Goal: Information Seeking & Learning: Check status

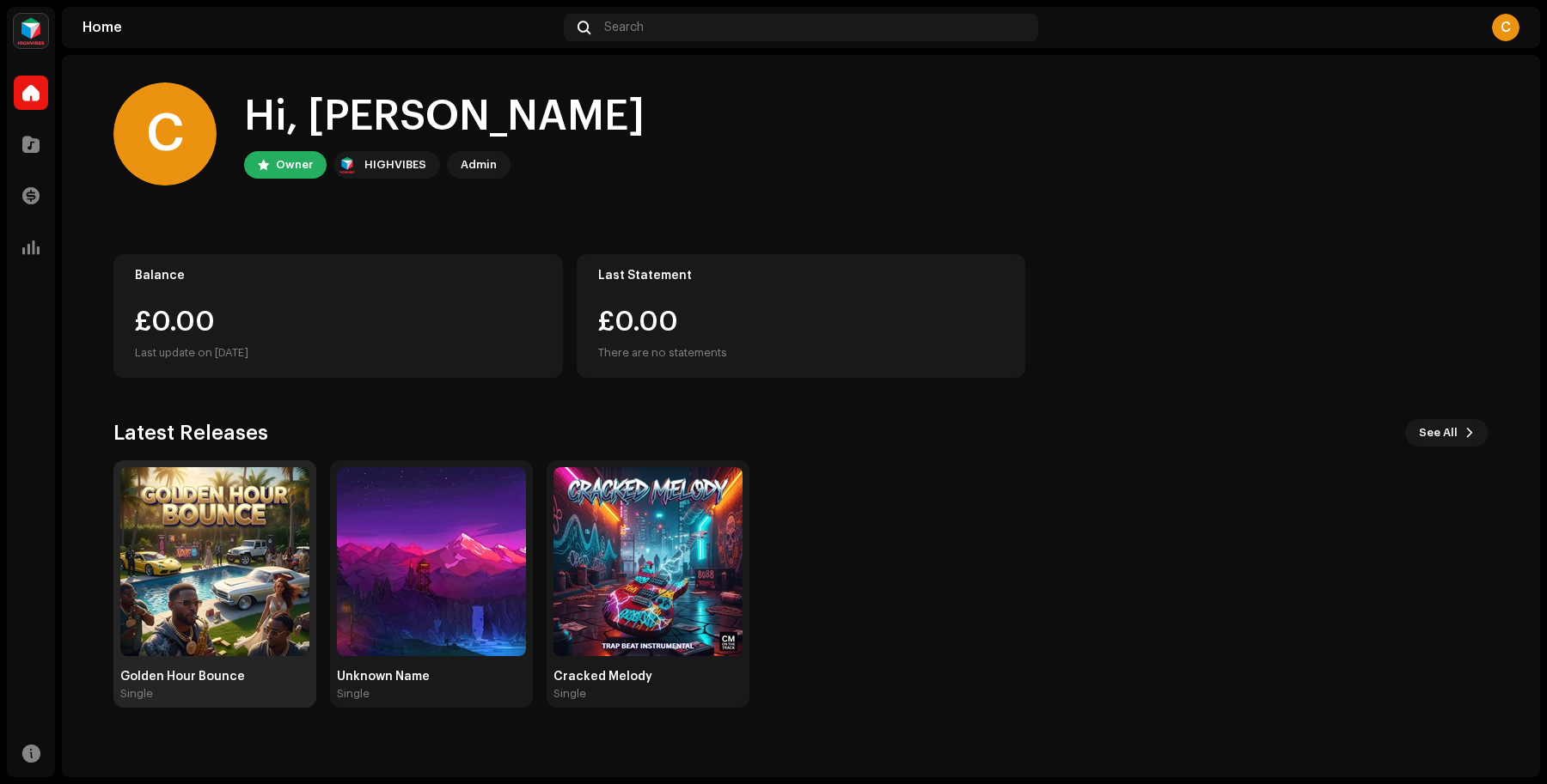
click at [203, 532] on img at bounding box center [214, 562] width 189 height 189
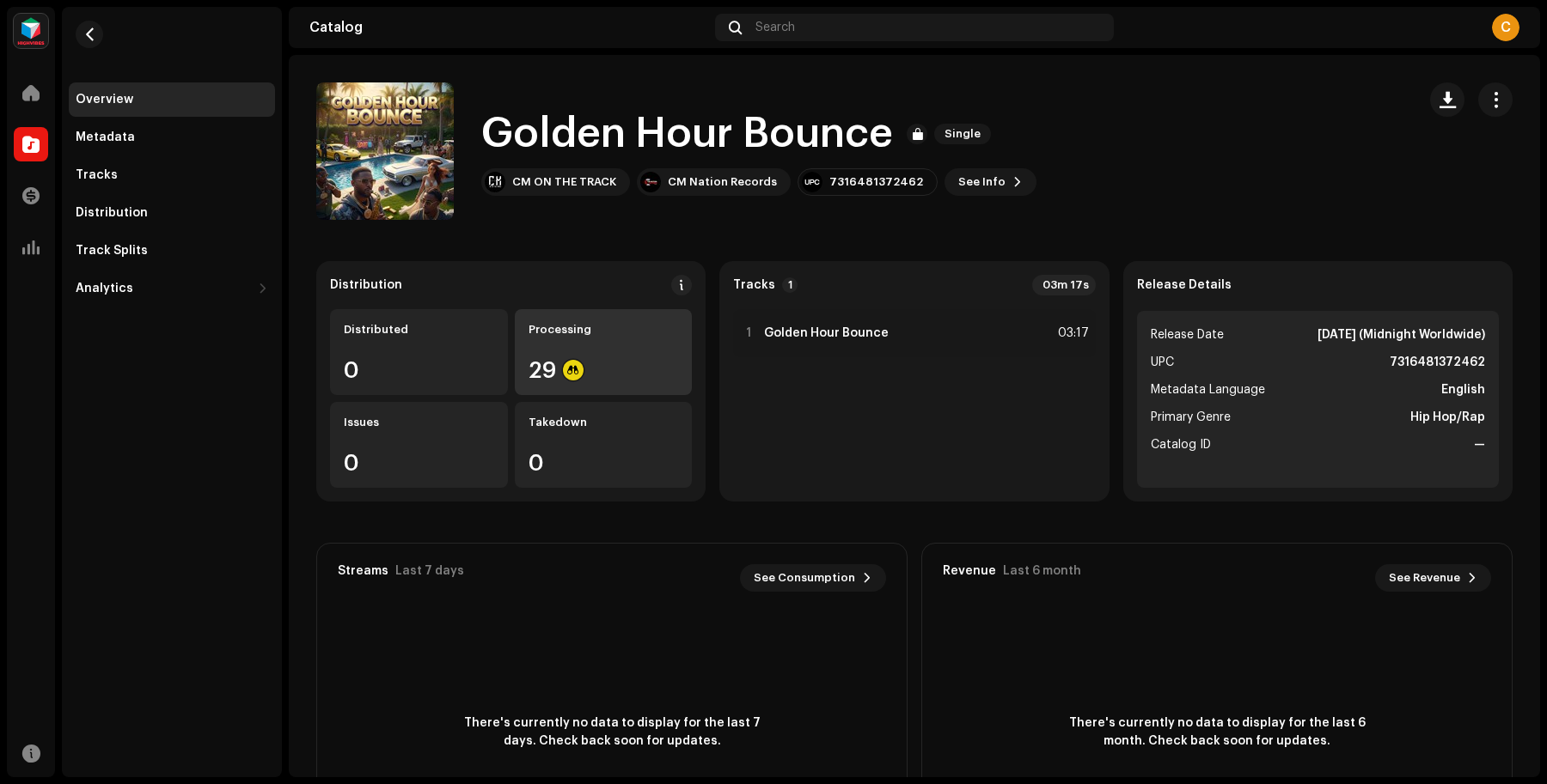
click at [633, 319] on div "Processing 29" at bounding box center [603, 352] width 178 height 86
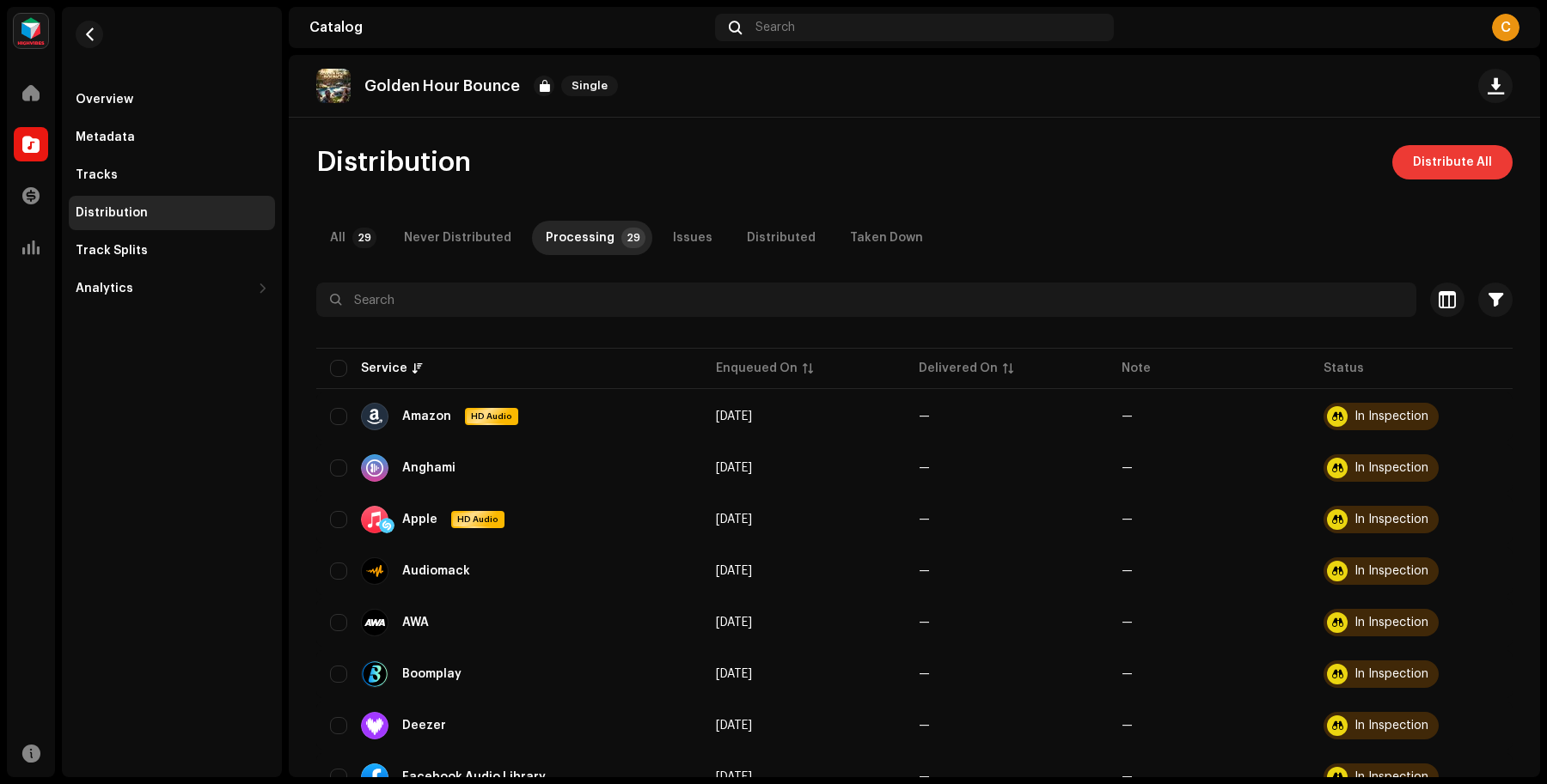
click at [1424, 165] on span "Distribute All" at bounding box center [1452, 163] width 79 height 35
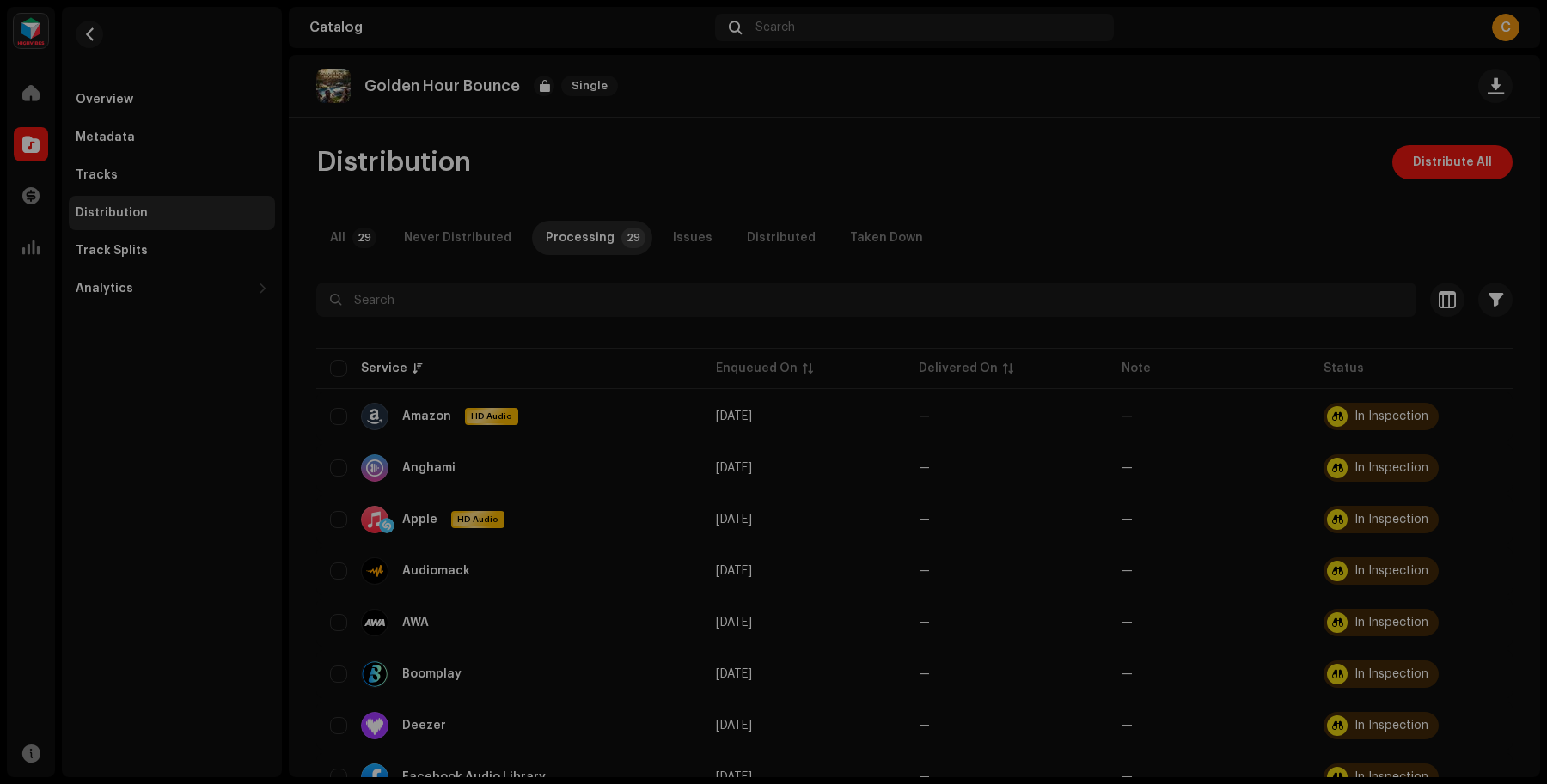
click at [1019, 220] on div "Not Eligible For Distribution The selected services are not eligible for distri…" at bounding box center [774, 392] width 1547 height 784
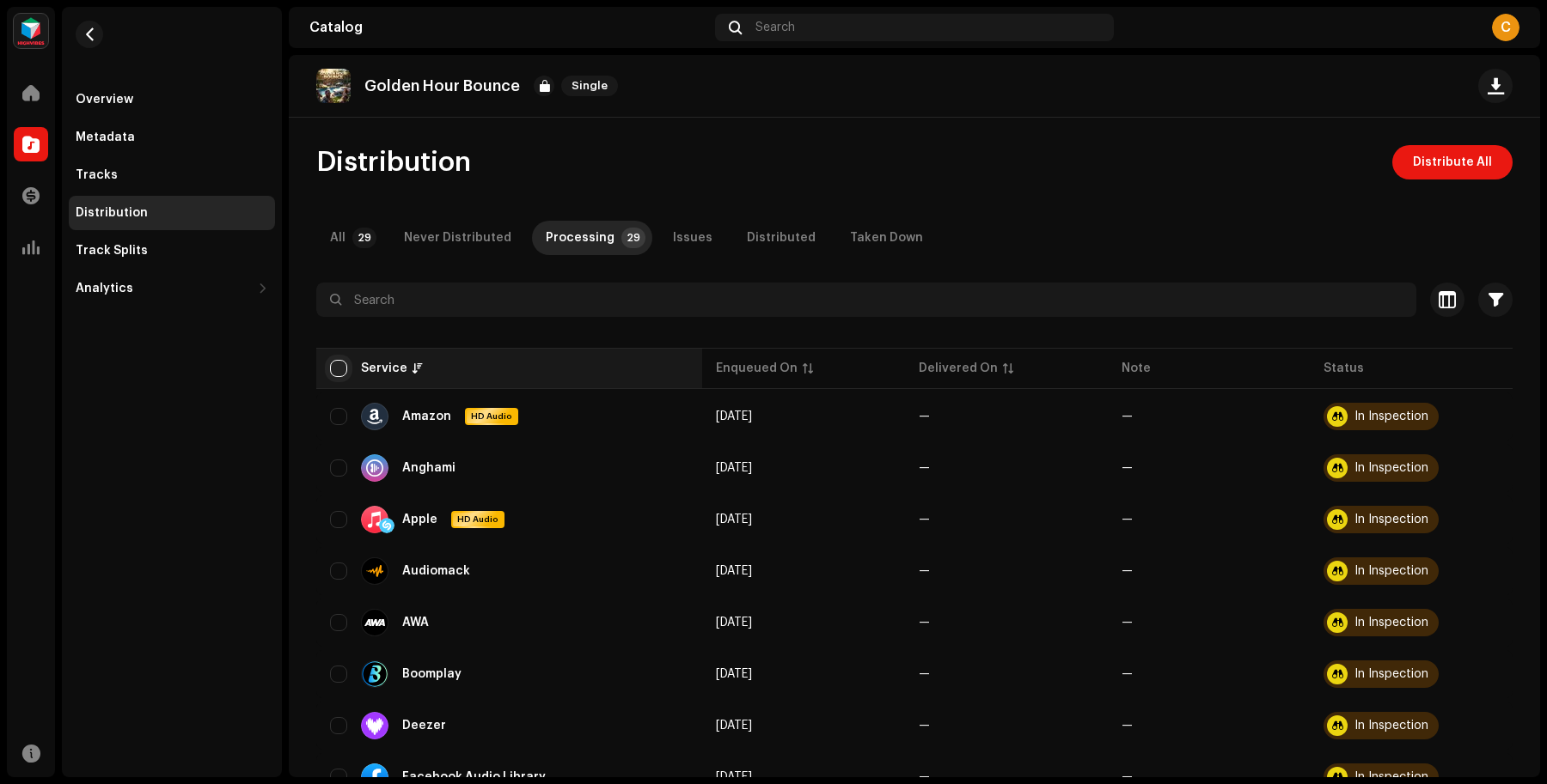
click at [341, 363] on input "checkbox" at bounding box center [338, 368] width 17 height 17
checkbox input "true"
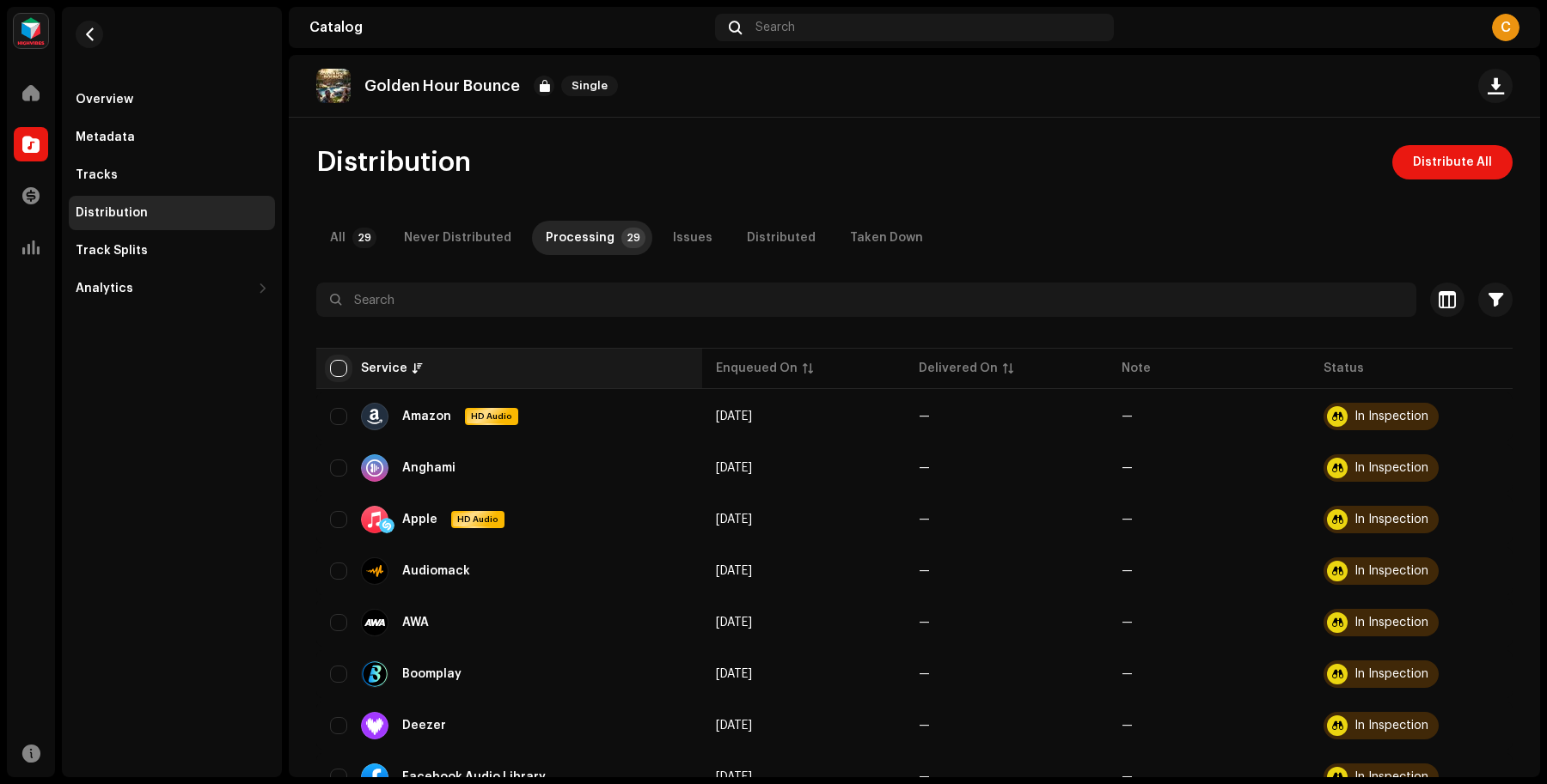
checkbox input "true"
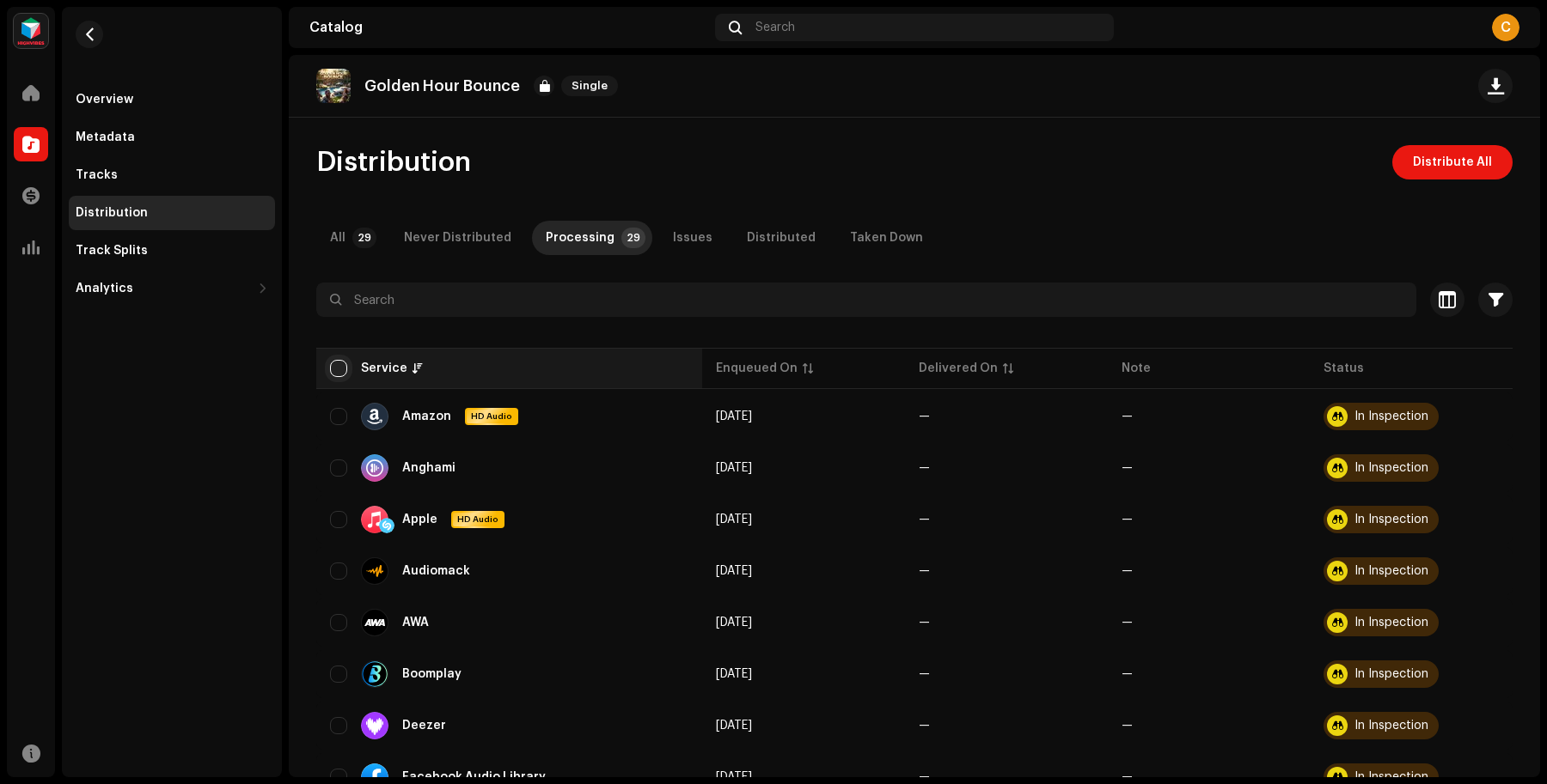
checkbox input "true"
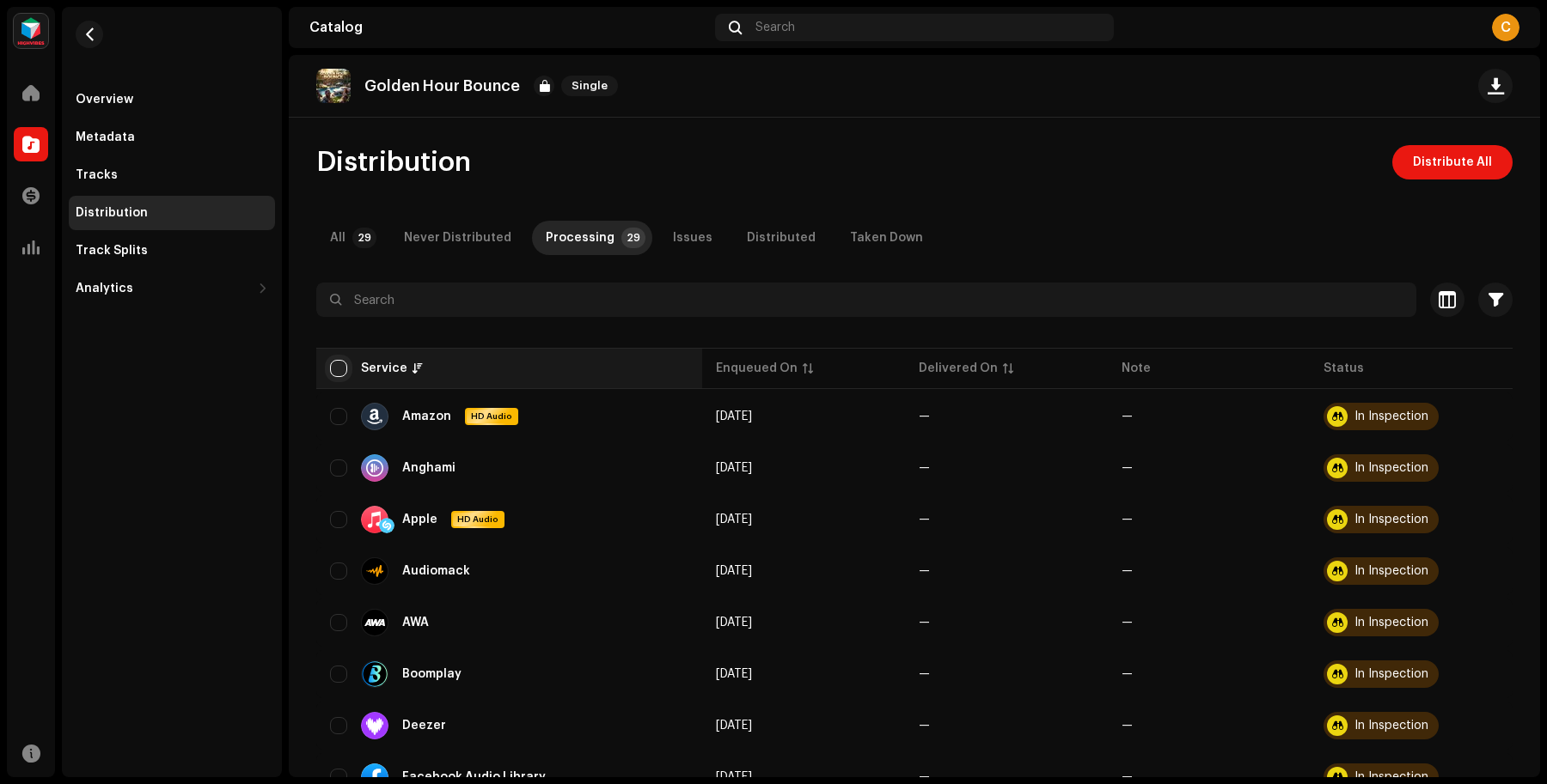
checkbox input "true"
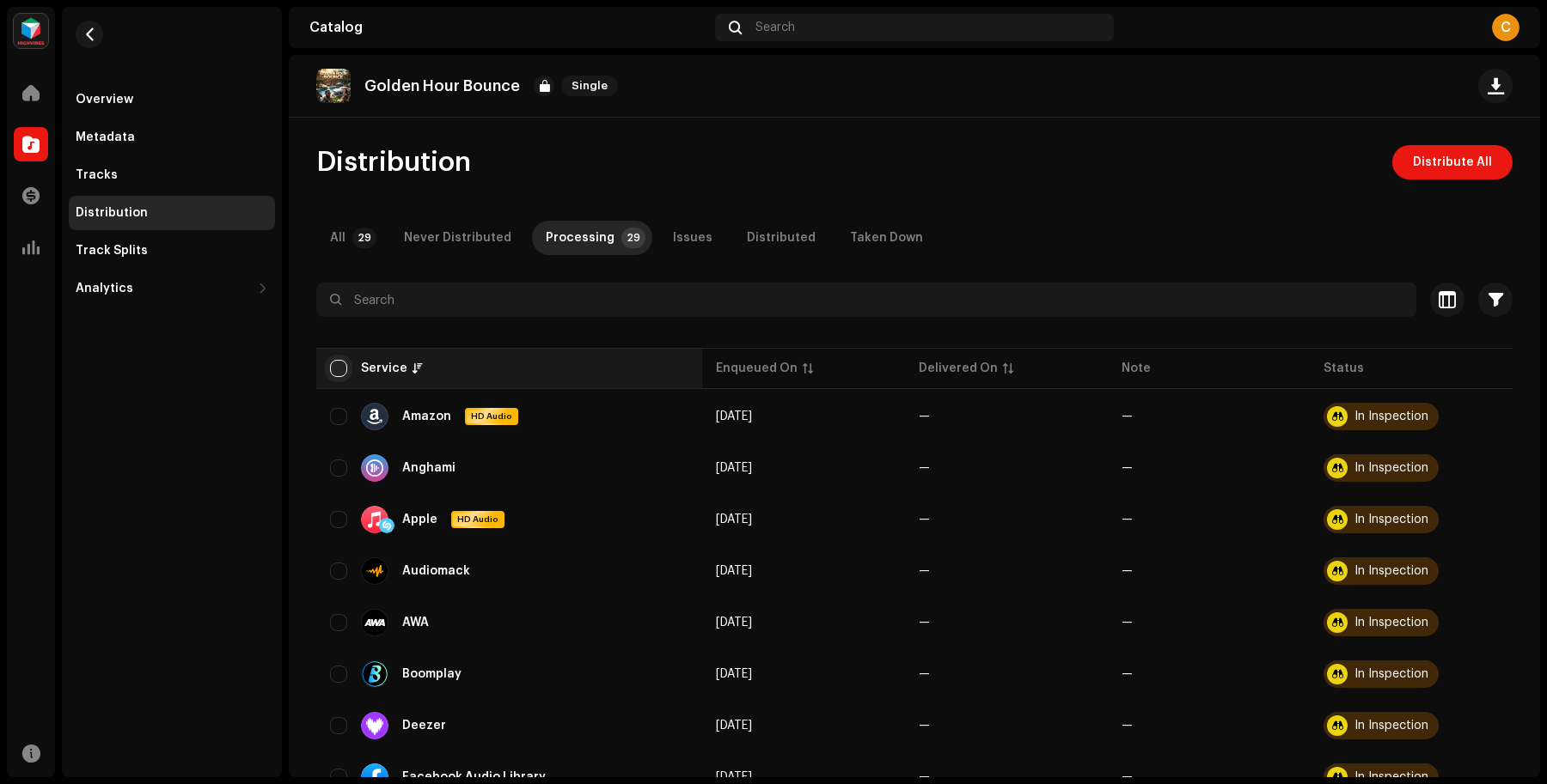
checkbox input "true"
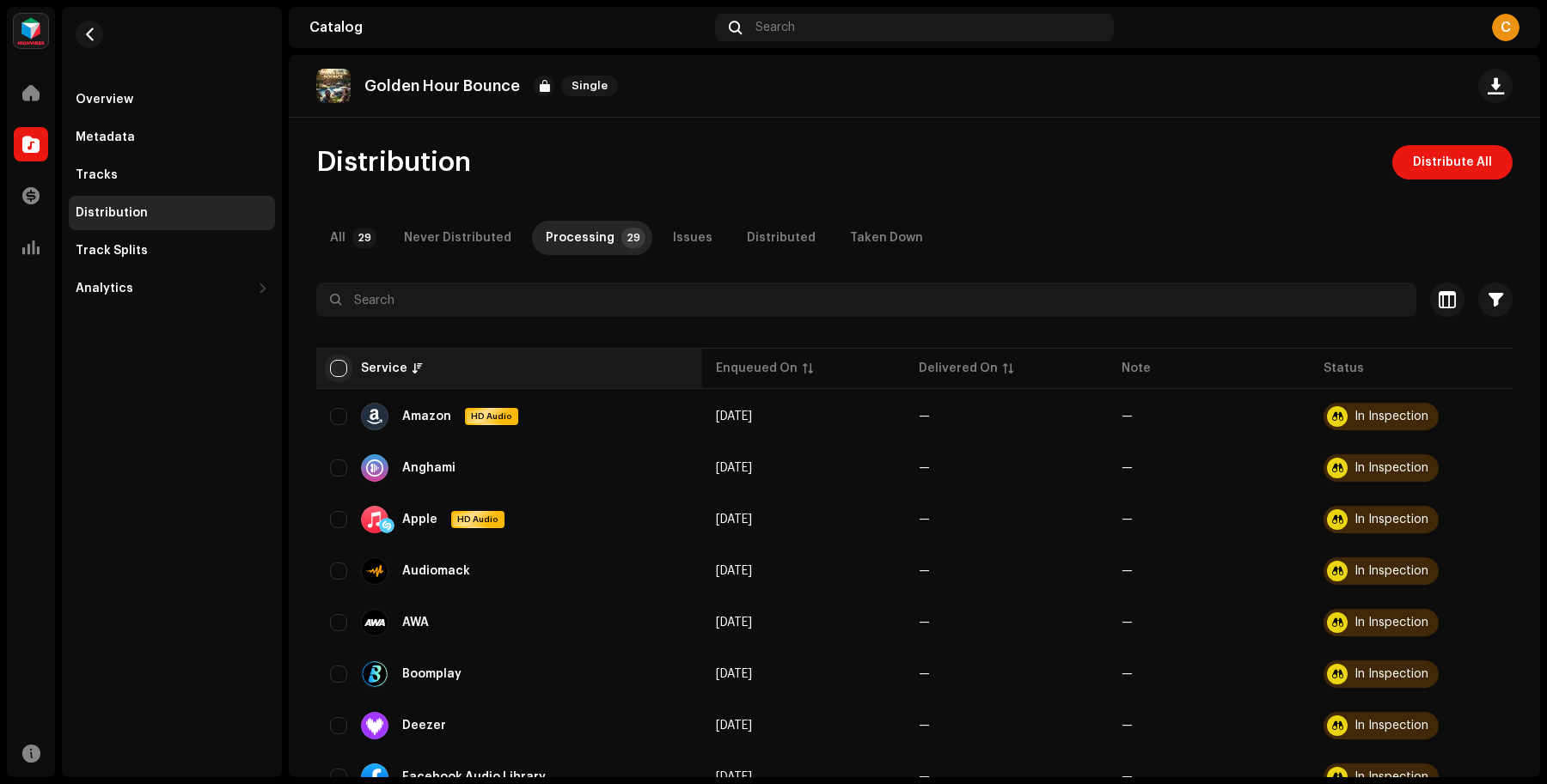
checkbox input "true"
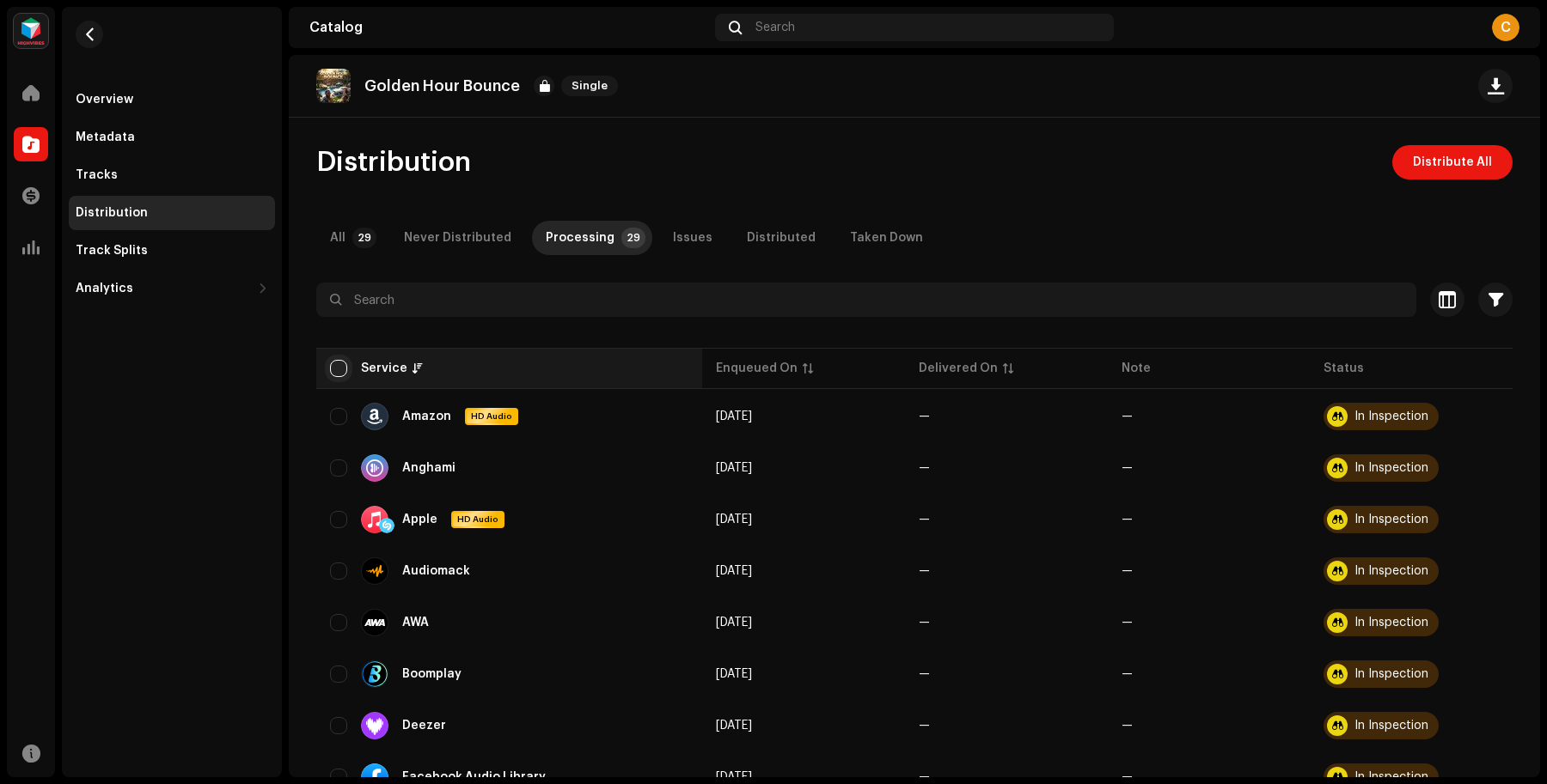
checkbox input "true"
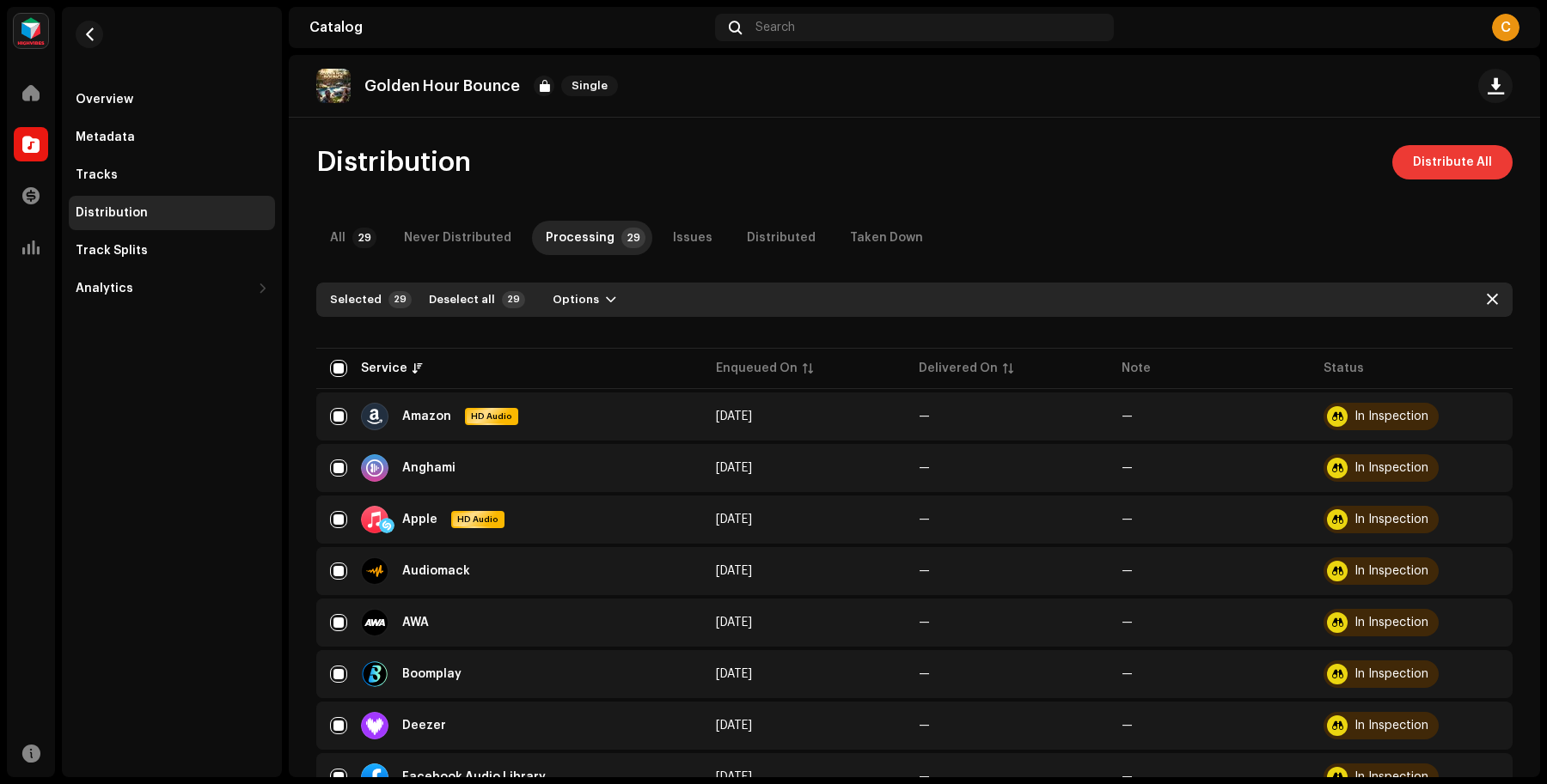
click at [1448, 169] on span "Distribute All" at bounding box center [1452, 163] width 79 height 35
click at [1343, 229] on div "Not Eligible For Distribution The selected services are not eligible for distri…" at bounding box center [774, 392] width 1547 height 784
click at [684, 232] on div "Issues" at bounding box center [692, 238] width 39 height 35
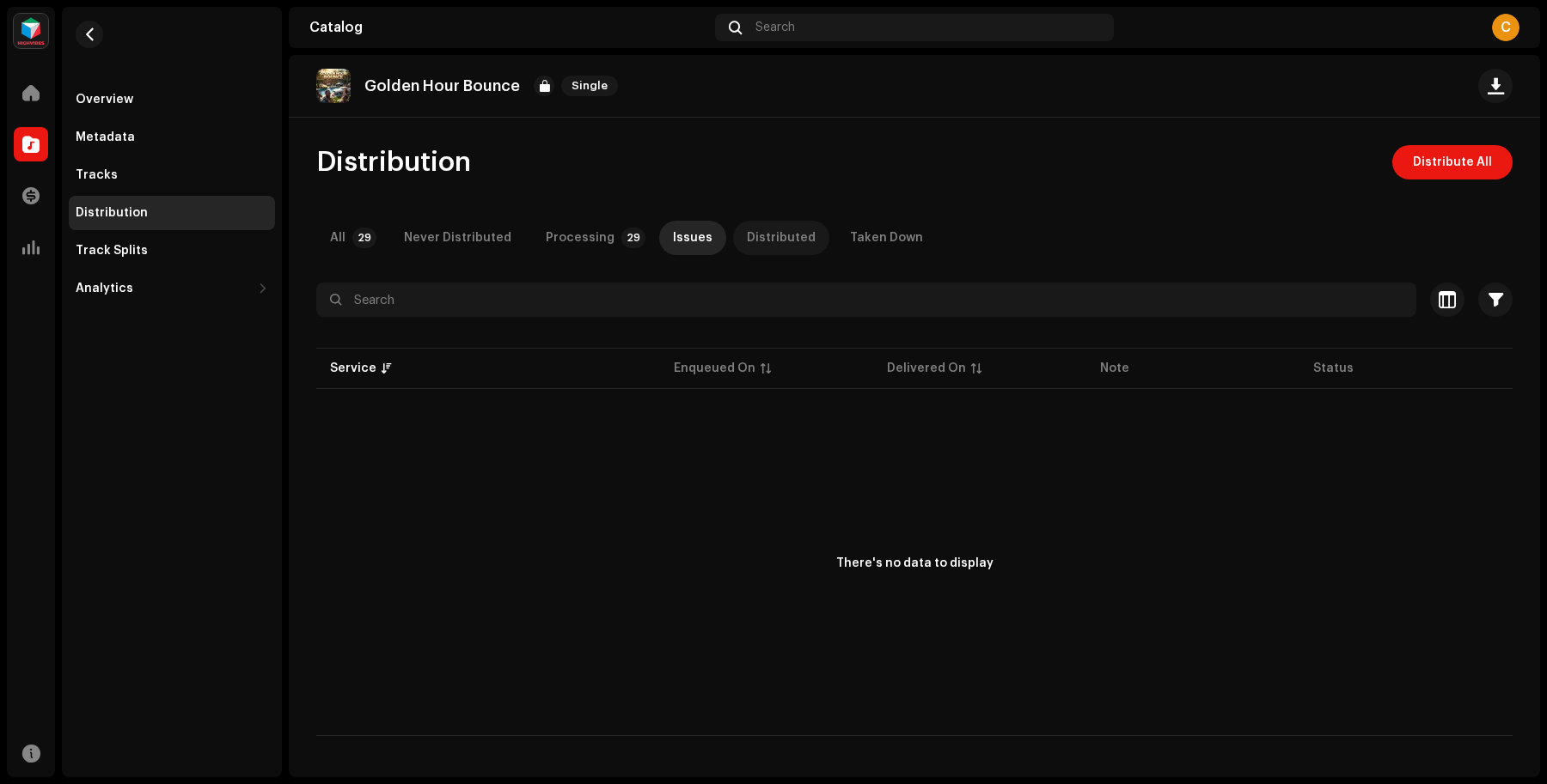
click at [747, 232] on div "Distributed" at bounding box center [781, 238] width 69 height 35
click at [881, 234] on div "Taken Down" at bounding box center [886, 238] width 73 height 35
click at [498, 234] on div "Never Distributed" at bounding box center [457, 238] width 107 height 35
click at [332, 239] on div "All" at bounding box center [337, 238] width 16 height 35
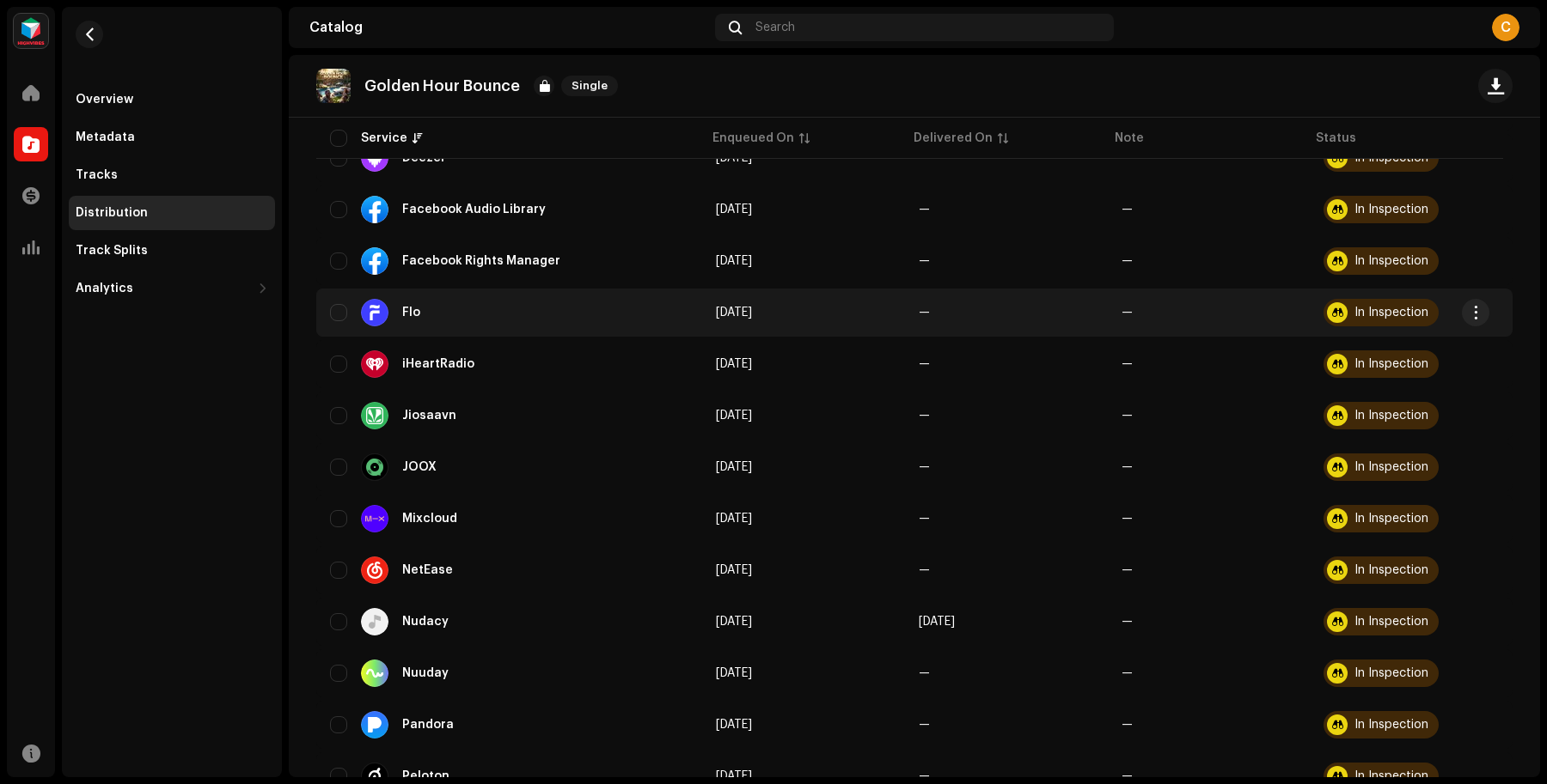
scroll to position [1002, 0]
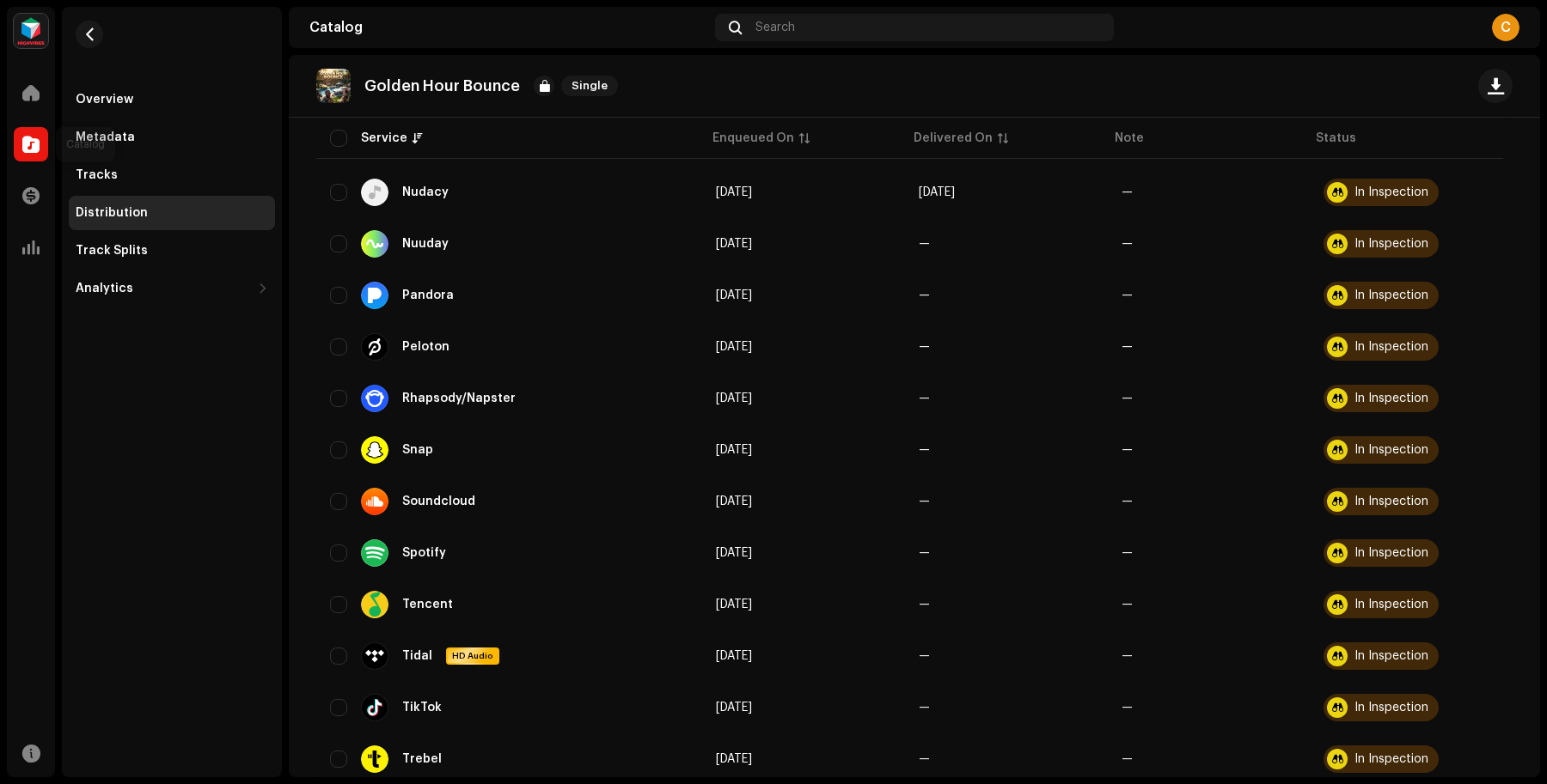
click at [28, 132] on div at bounding box center [31, 145] width 35 height 35
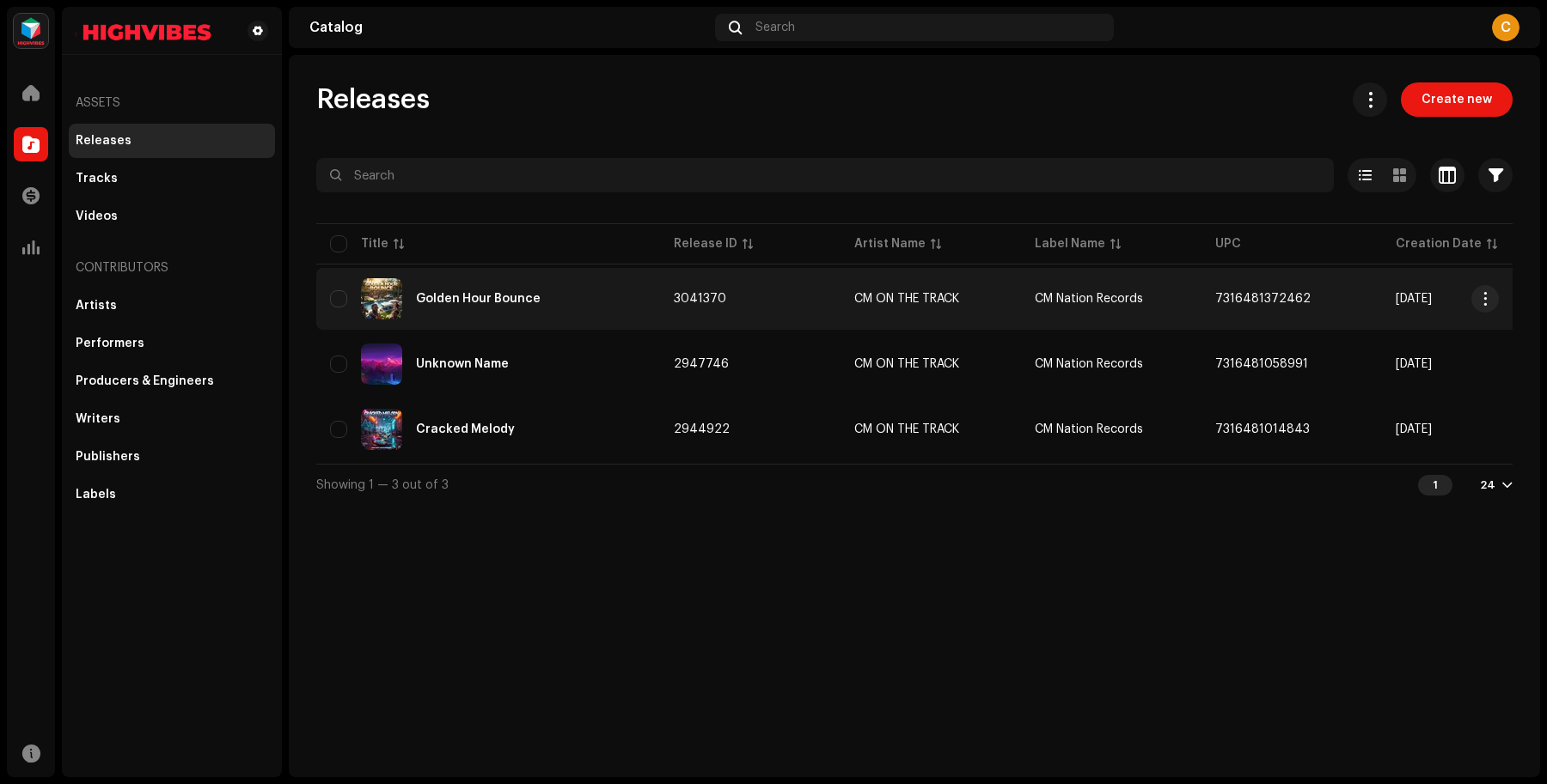
drag, startPoint x: 1270, startPoint y: 297, endPoint x: 1213, endPoint y: 305, distance: 57.6
click at [1213, 305] on td "7316481372462" at bounding box center [1291, 299] width 180 height 62
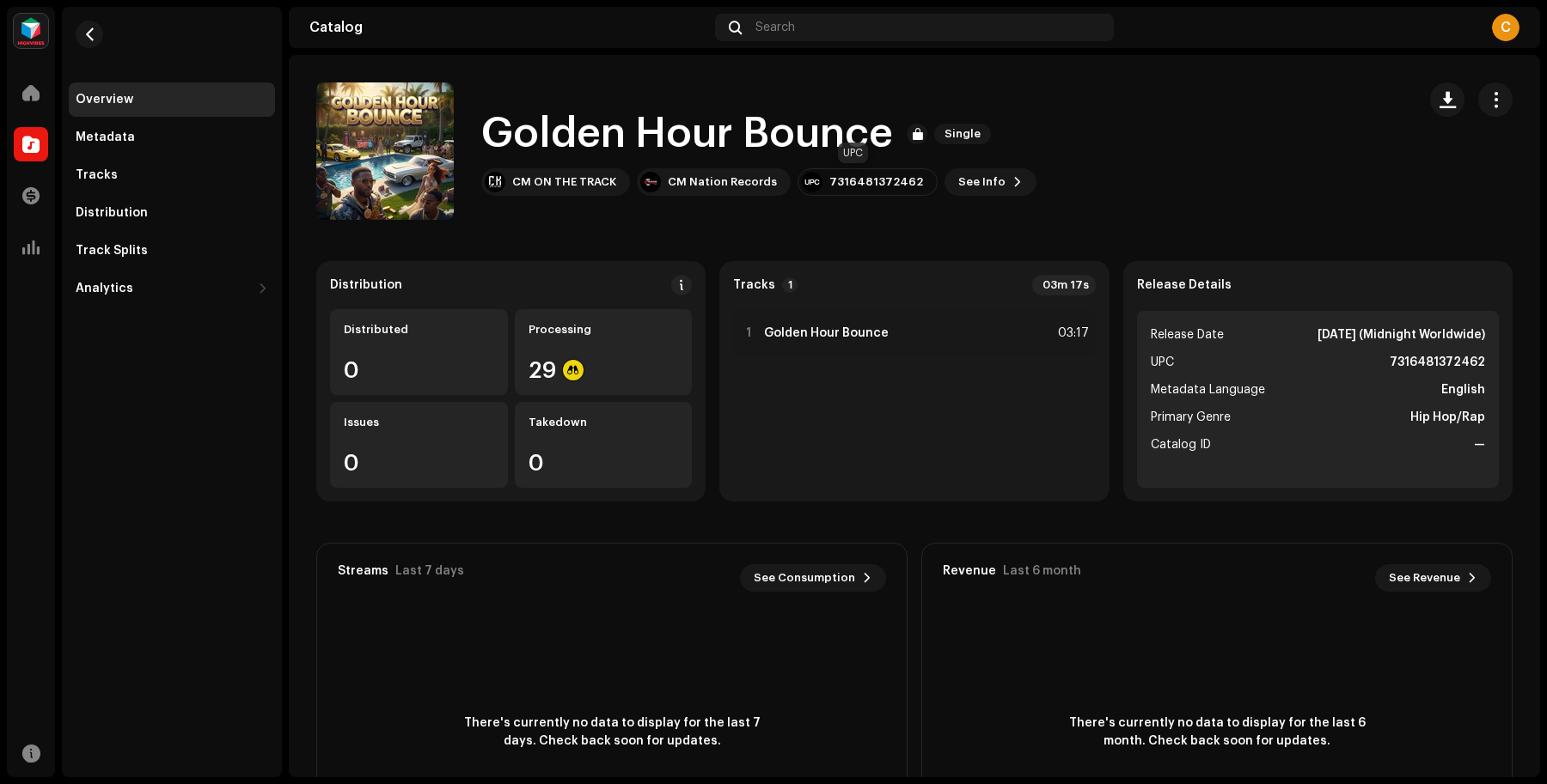
click at [861, 187] on div "7316481372462" at bounding box center [876, 182] width 93 height 14
click at [877, 177] on div "7316481372462" at bounding box center [876, 182] width 93 height 14
copy re-o-release-hero "7316481372462 See Info"
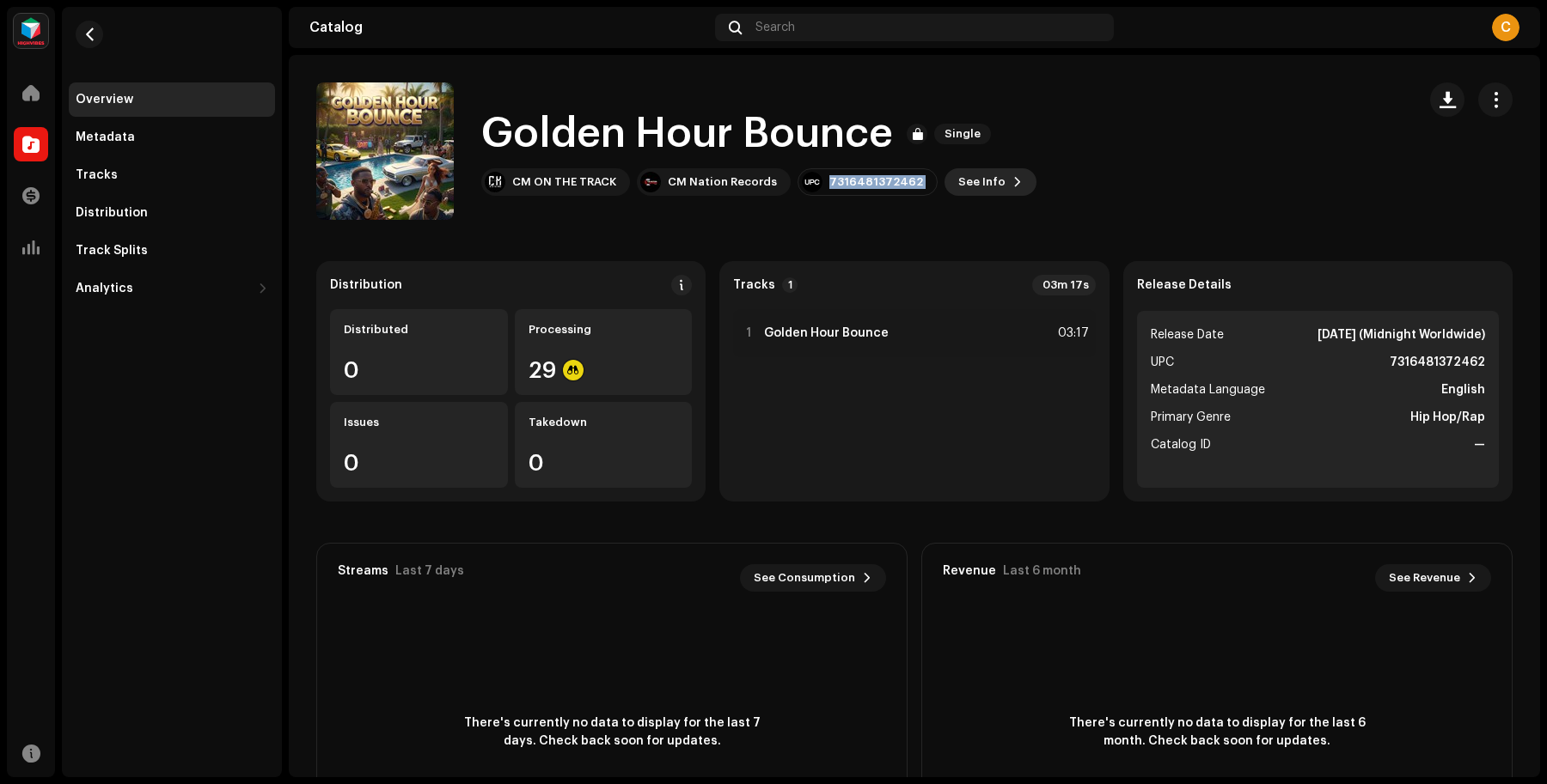
click at [990, 190] on button "See Info" at bounding box center [990, 182] width 92 height 27
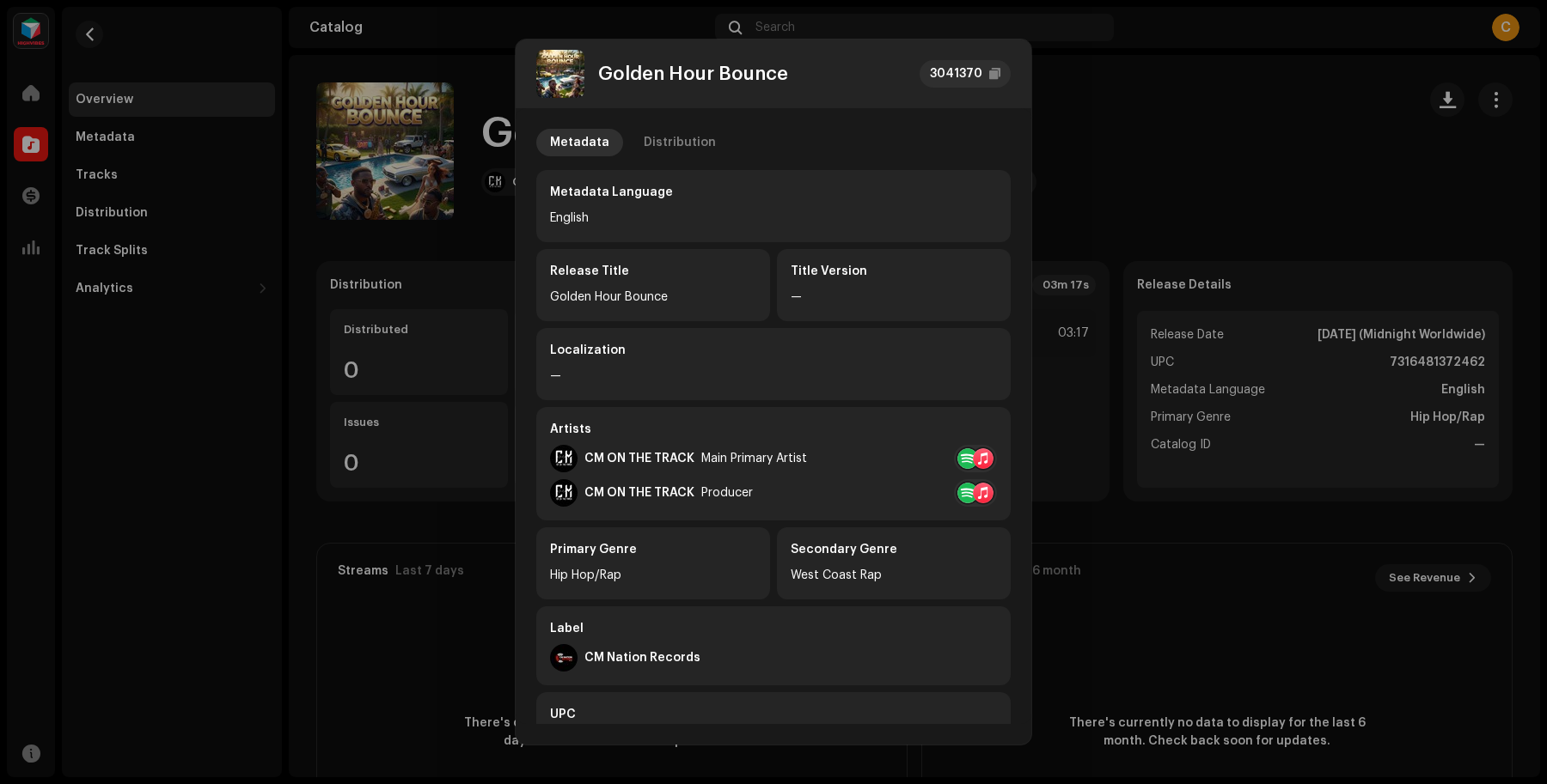
scroll to position [217, 0]
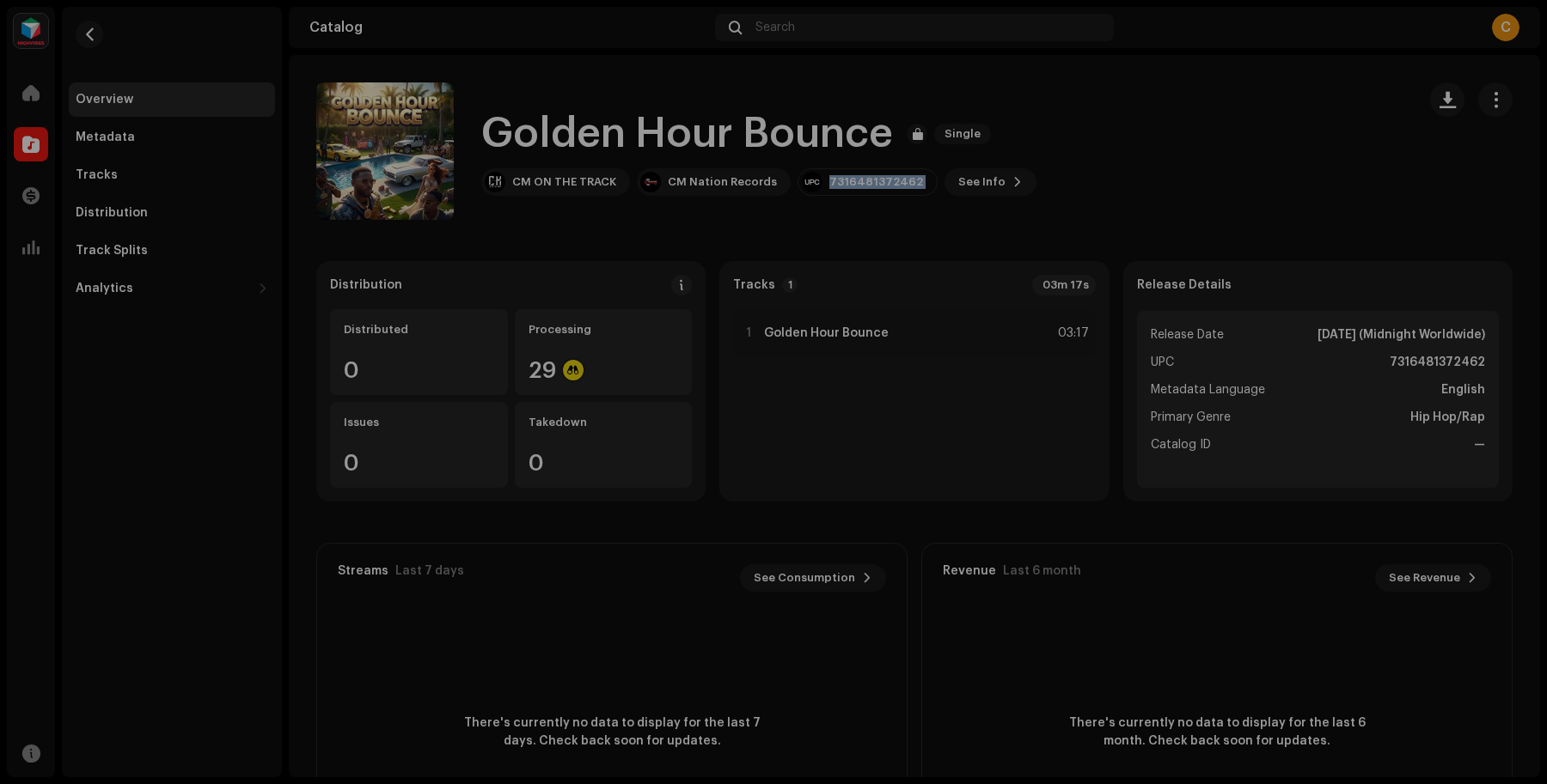
click at [1231, 175] on div "Golden Hour Bounce 3041370 Metadata Distribution Metadata Language English Rele…" at bounding box center [774, 392] width 1547 height 784
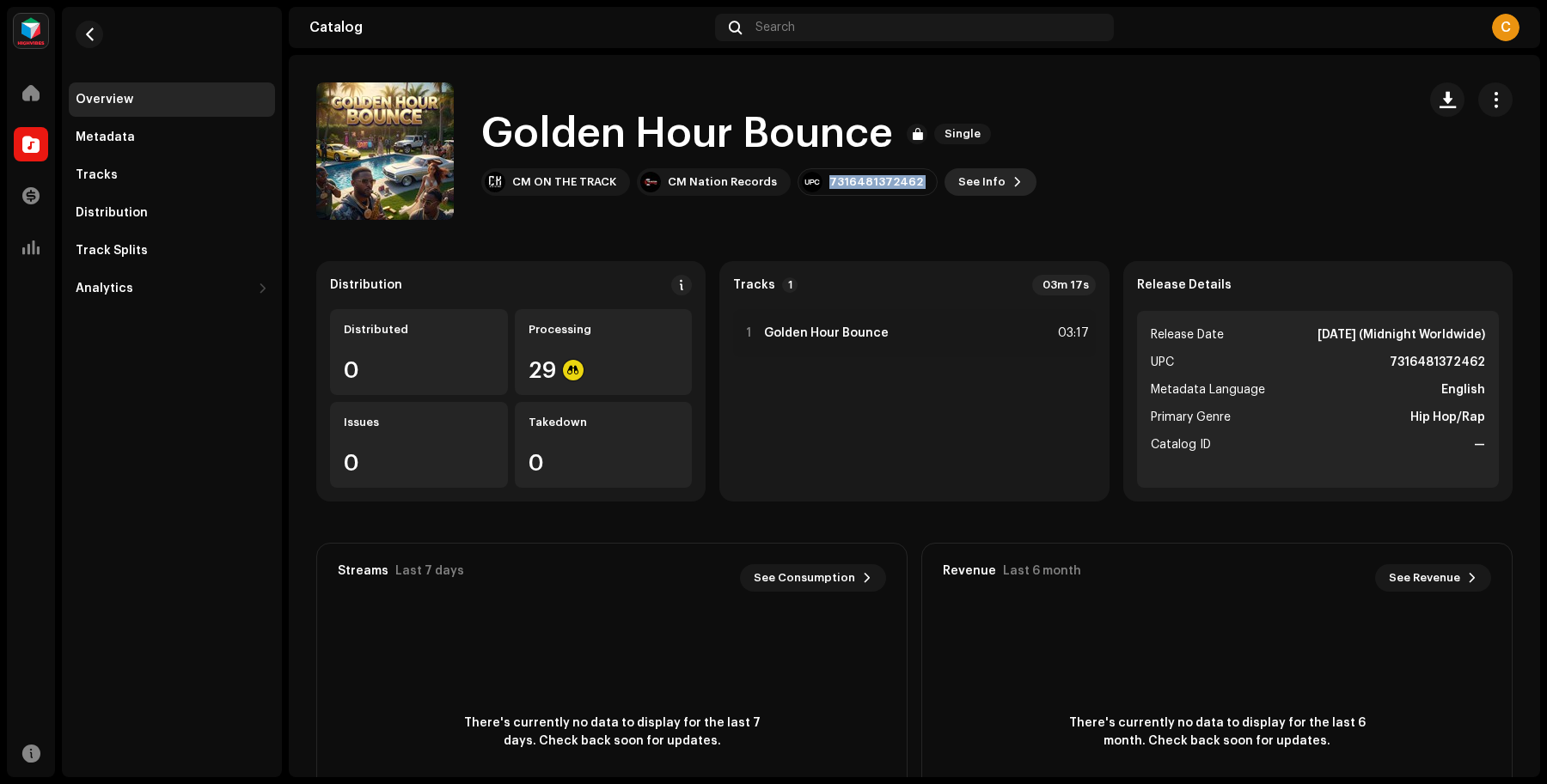
click at [958, 189] on span "See Info" at bounding box center [982, 182] width 48 height 35
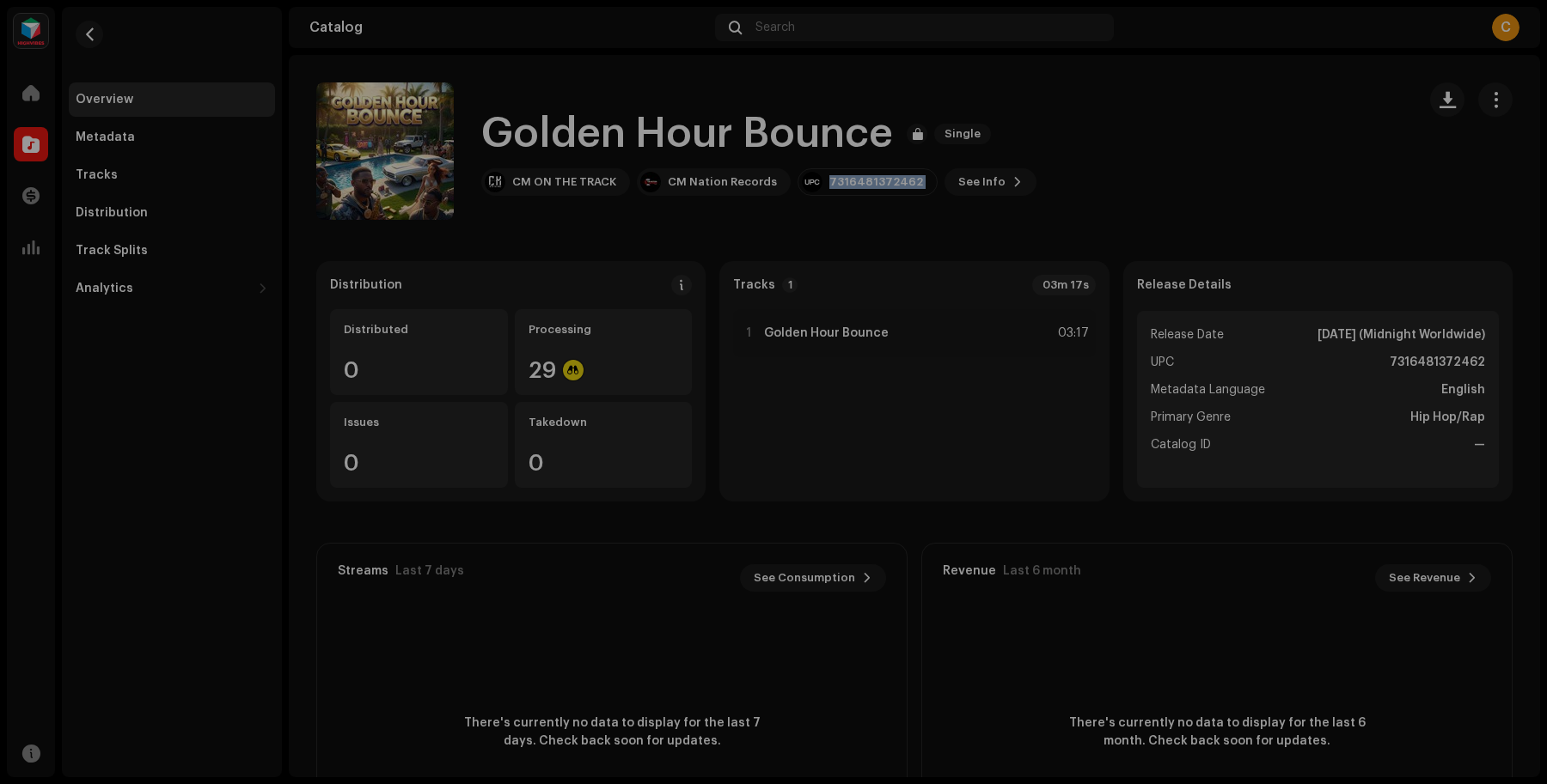
click at [1195, 183] on div "Golden Hour Bounce 3041370 Metadata Distribution Metadata Language English Rele…" at bounding box center [774, 392] width 1547 height 784
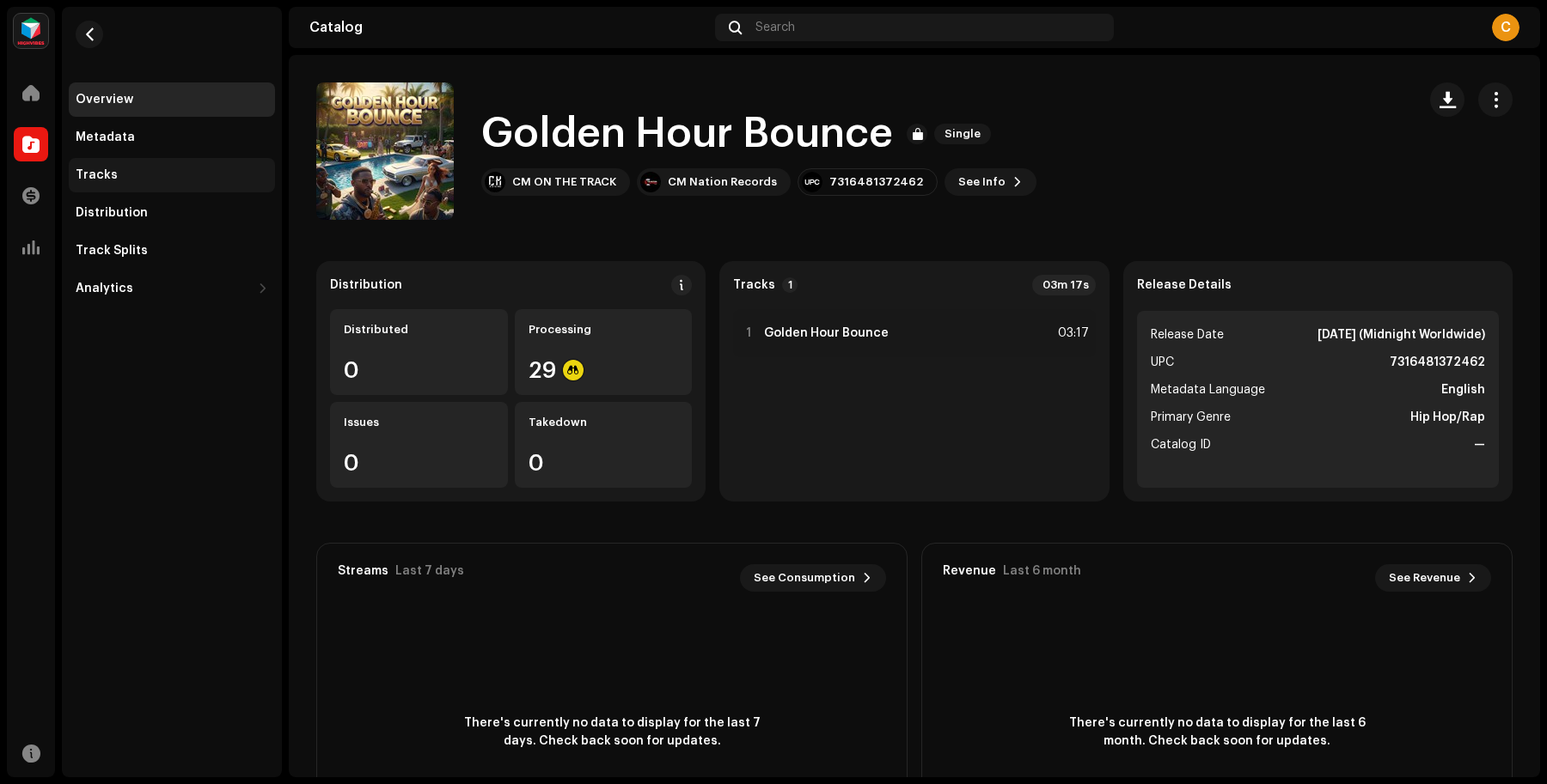
click at [101, 161] on div "Tracks" at bounding box center [171, 176] width 206 height 35
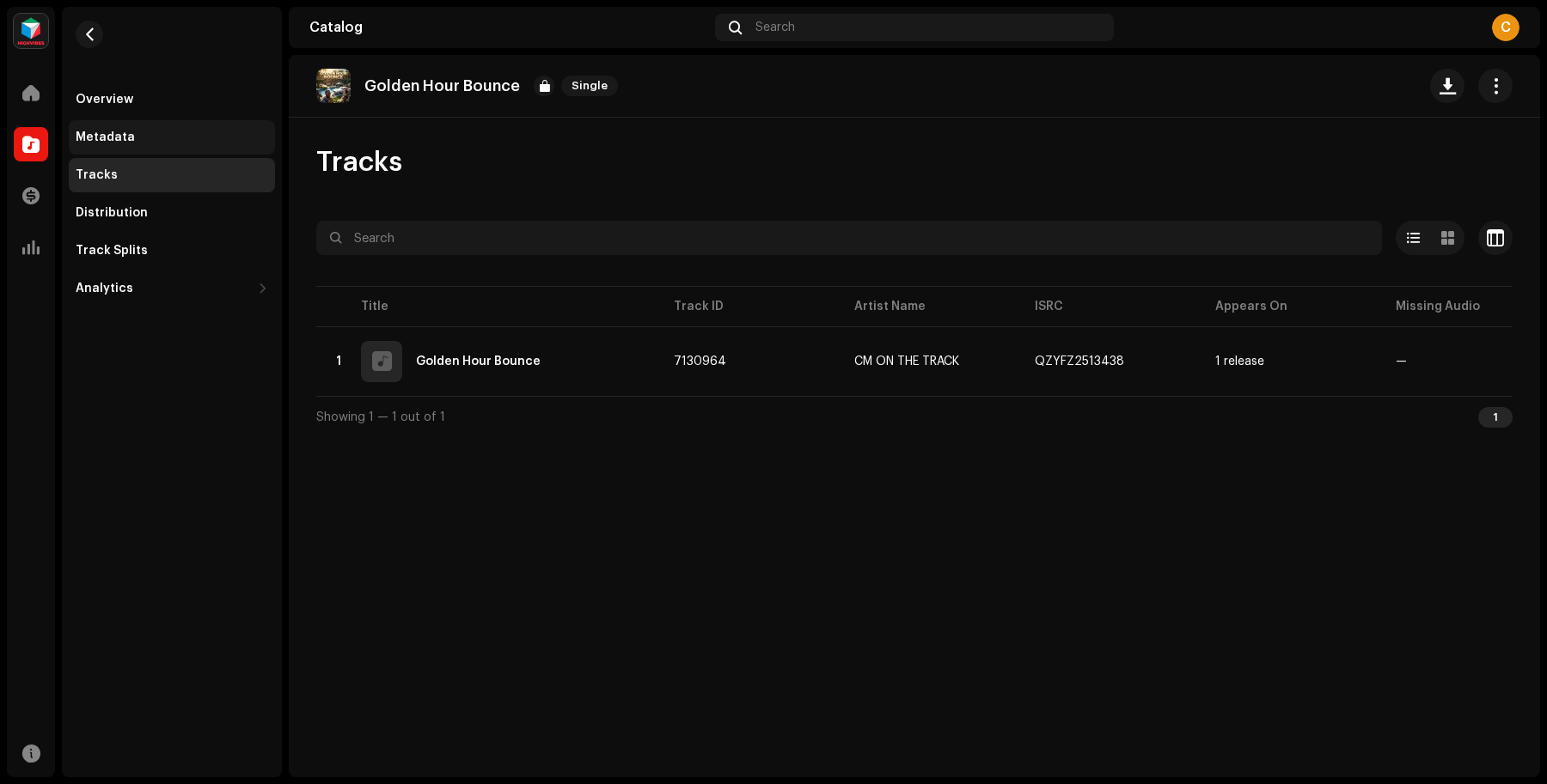
click at [144, 134] on div "Metadata" at bounding box center [172, 137] width 192 height 14
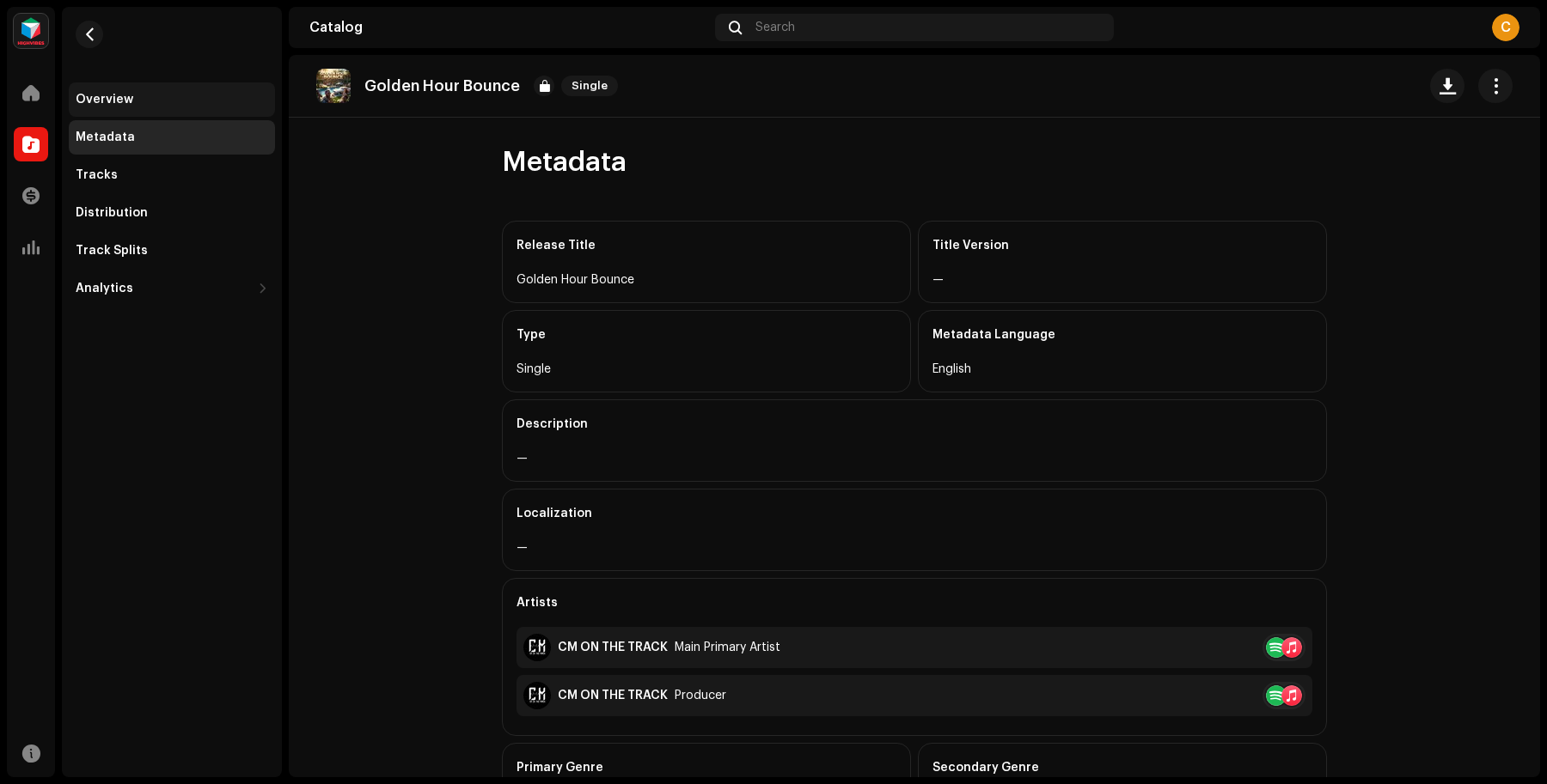
click at [116, 96] on div "Overview" at bounding box center [104, 99] width 58 height 14
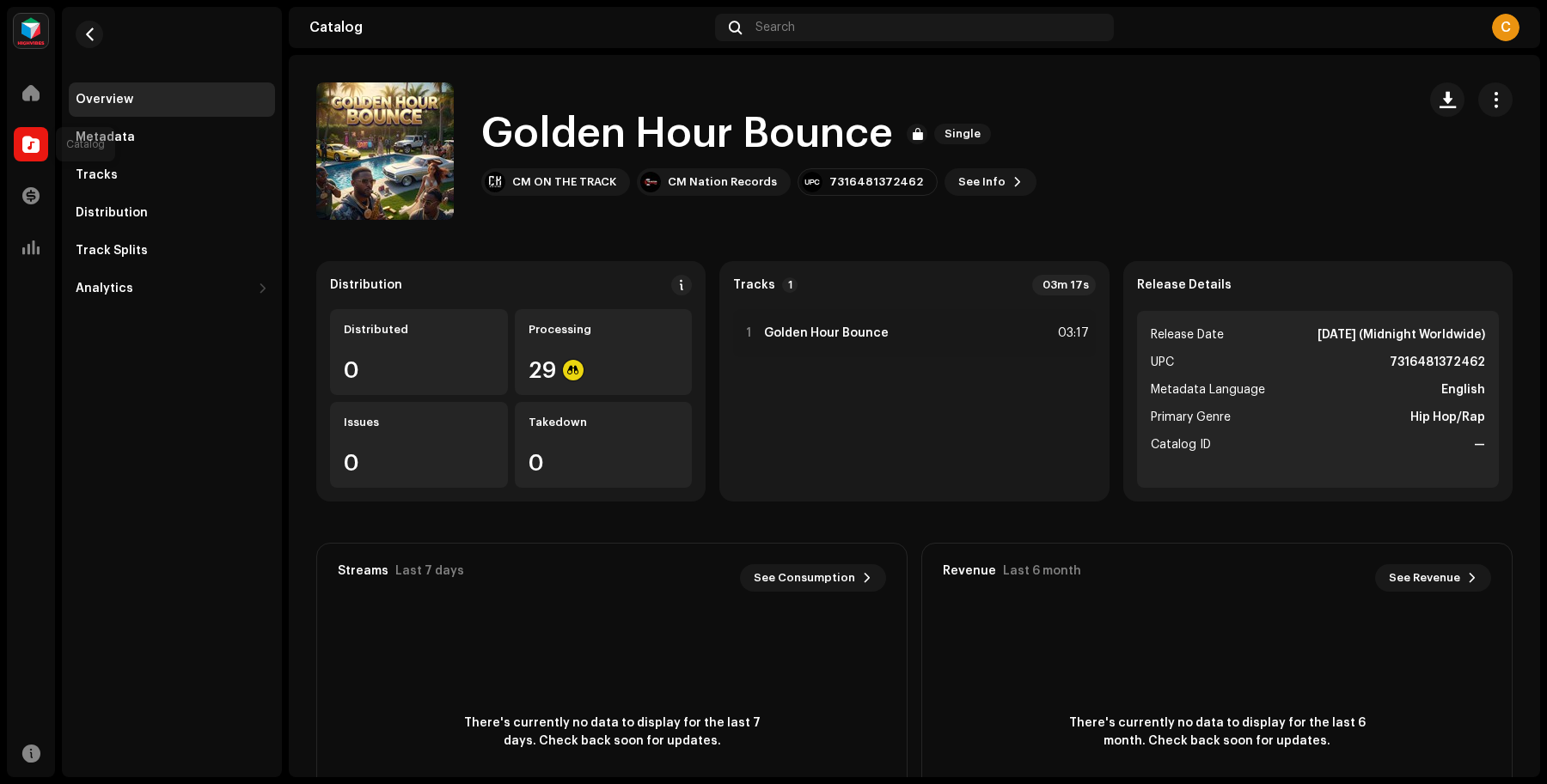
click at [28, 134] on div at bounding box center [31, 145] width 35 height 35
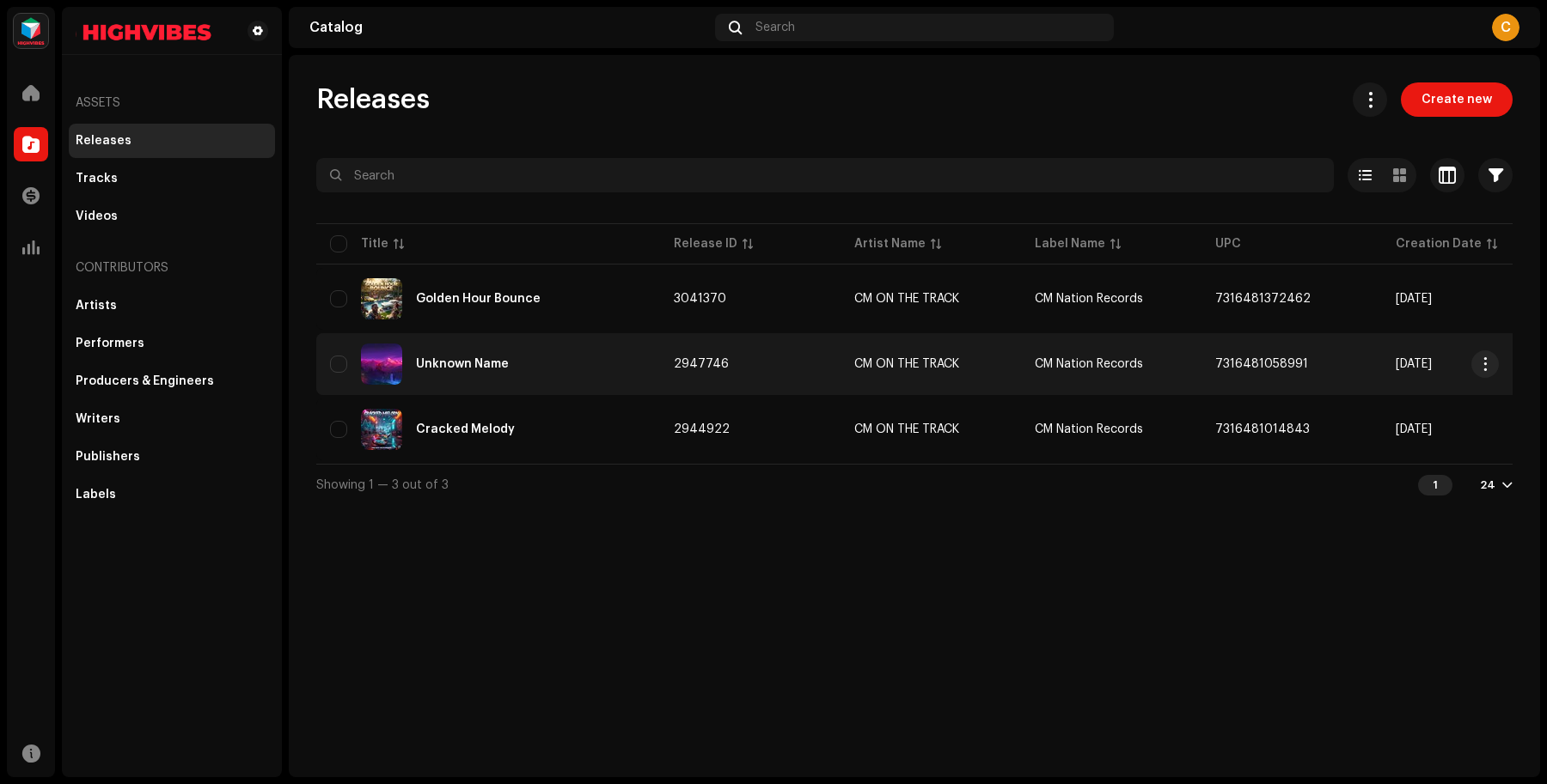
drag, startPoint x: 1209, startPoint y: 363, endPoint x: 1347, endPoint y: 363, distance: 138.0
click at [1347, 363] on td "7316481058991" at bounding box center [1291, 364] width 180 height 62
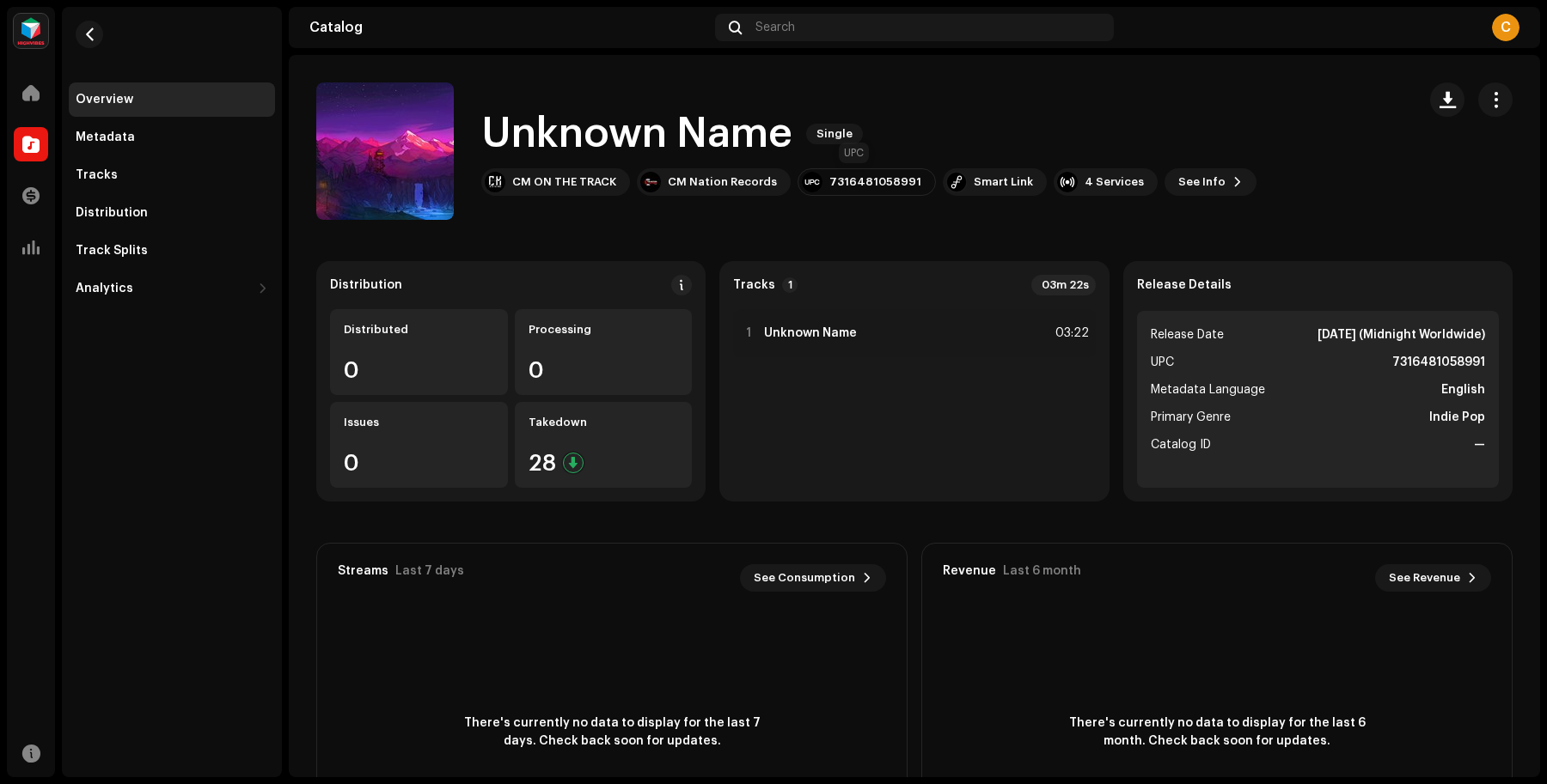
click at [839, 183] on div "7316481058991" at bounding box center [875, 182] width 92 height 14
click at [834, 183] on div "7316481058991" at bounding box center [875, 182] width 92 height 14
copy div "7316481058991"
click at [582, 508] on div "Distribution Distributed 0 Processing 0 Issues 0 Takedown 28 Tracks 1 03m 22s 1…" at bounding box center [914, 573] width 1196 height 625
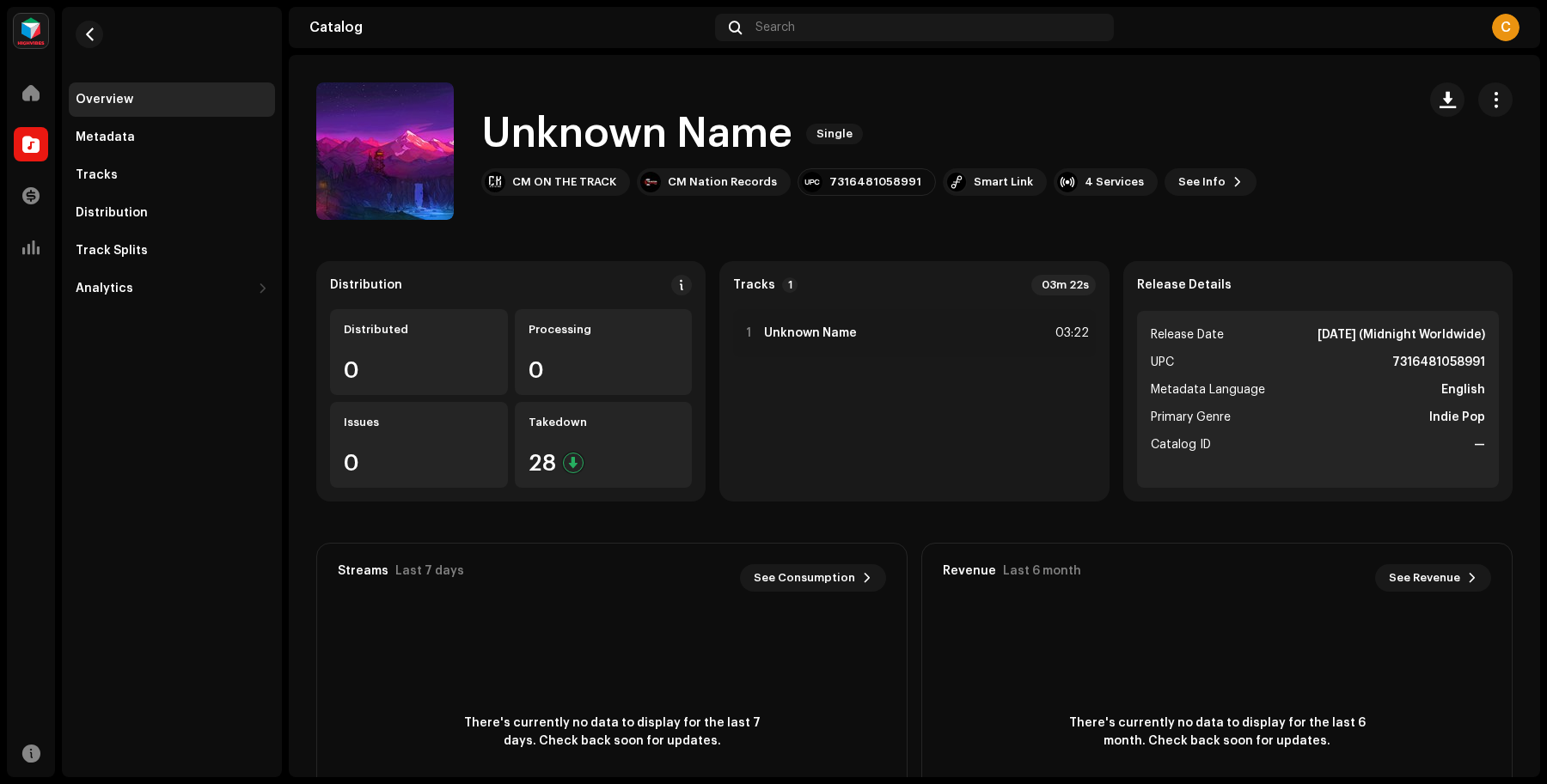
click at [10, 140] on div "Catalog" at bounding box center [31, 144] width 49 height 48
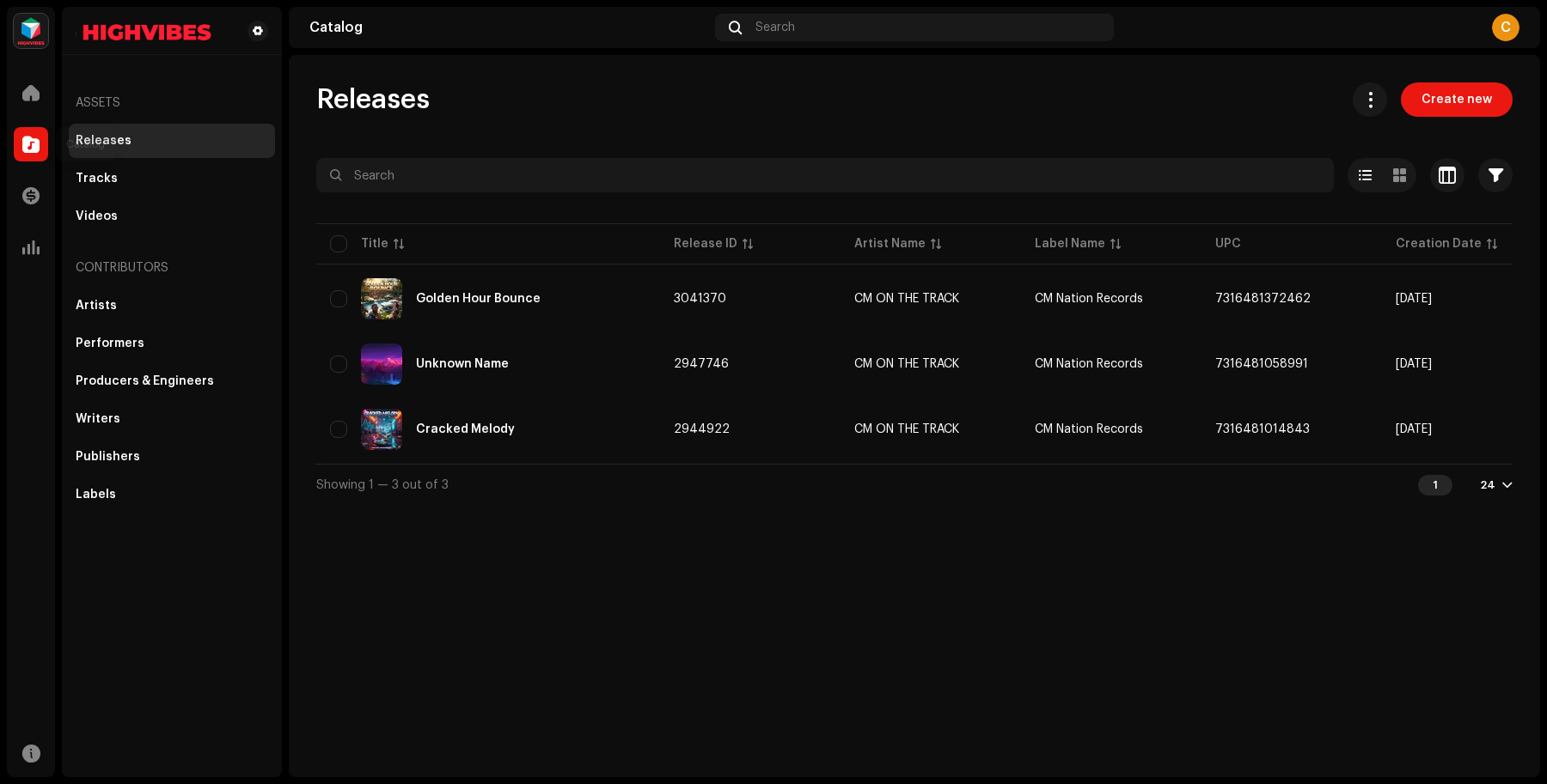
click at [28, 140] on span at bounding box center [30, 144] width 17 height 14
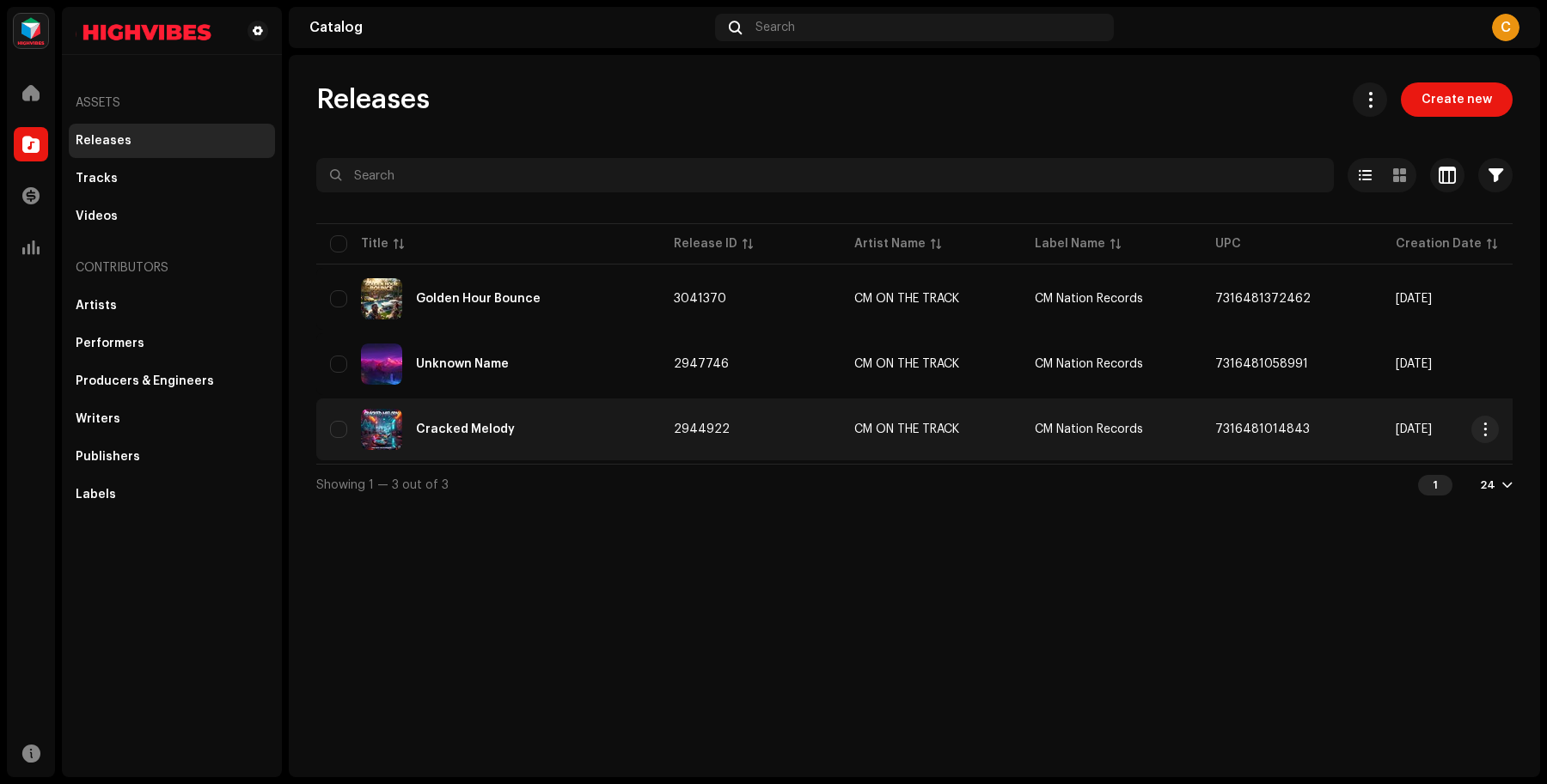
click at [1268, 425] on span "7316481014843" at bounding box center [1261, 429] width 94 height 12
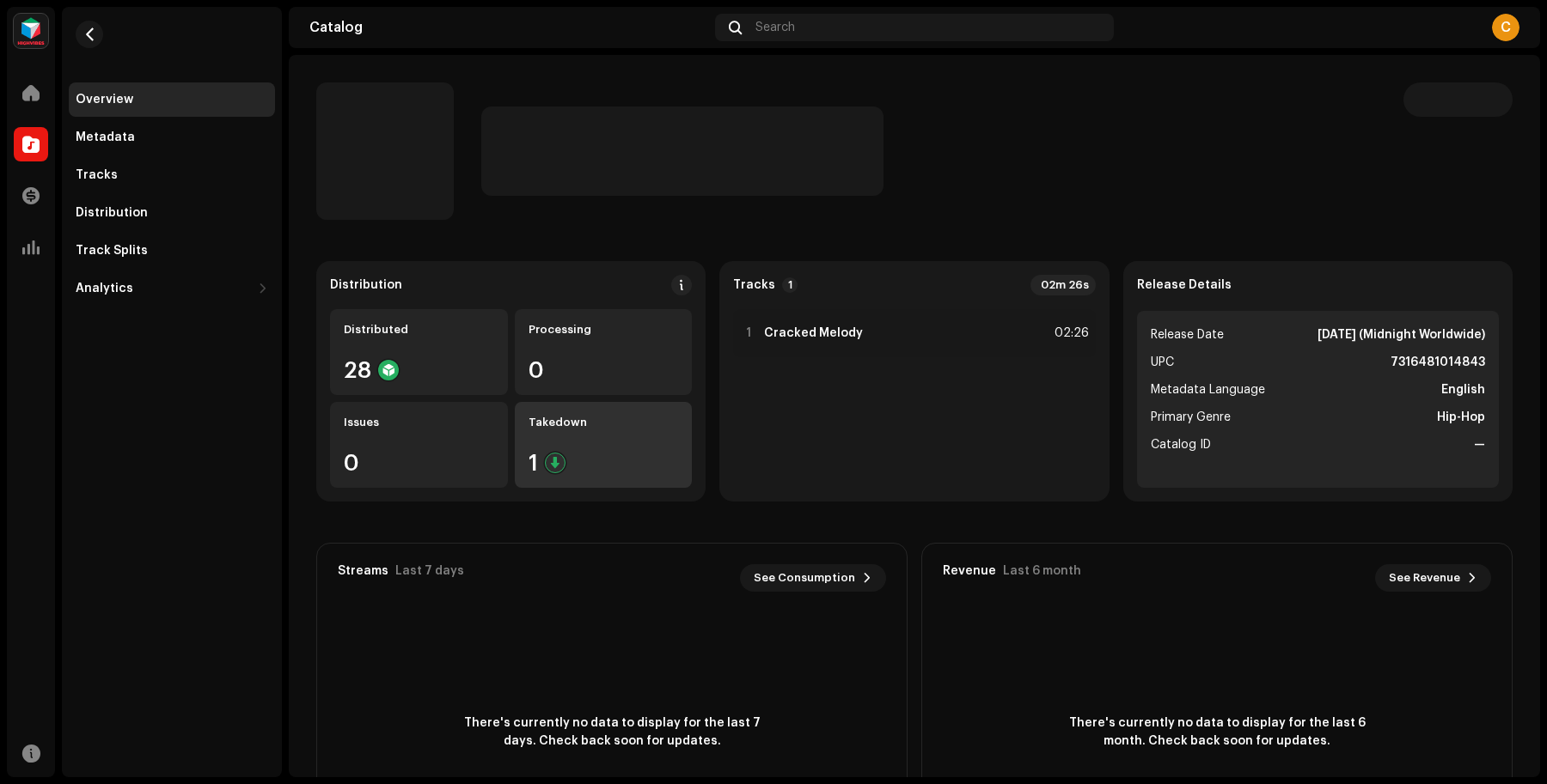
click at [582, 448] on div "Takedown 1" at bounding box center [603, 445] width 178 height 86
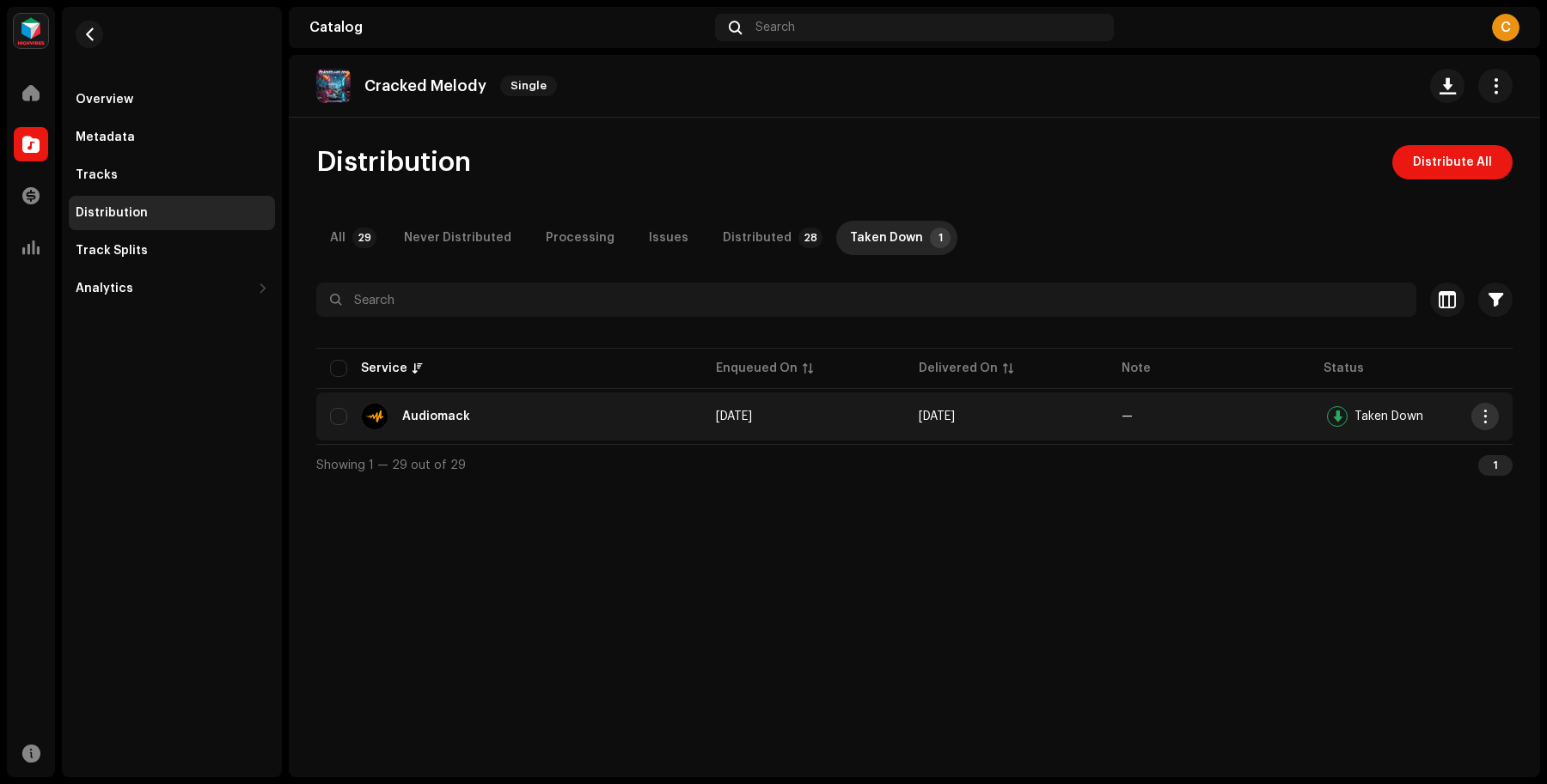
click at [1477, 410] on button "button" at bounding box center [1485, 416] width 27 height 27
click at [860, 510] on div "Cracked Melody Single Distribution Distribute All All 29 Never Distributed Proc…" at bounding box center [914, 415] width 1251 height 722
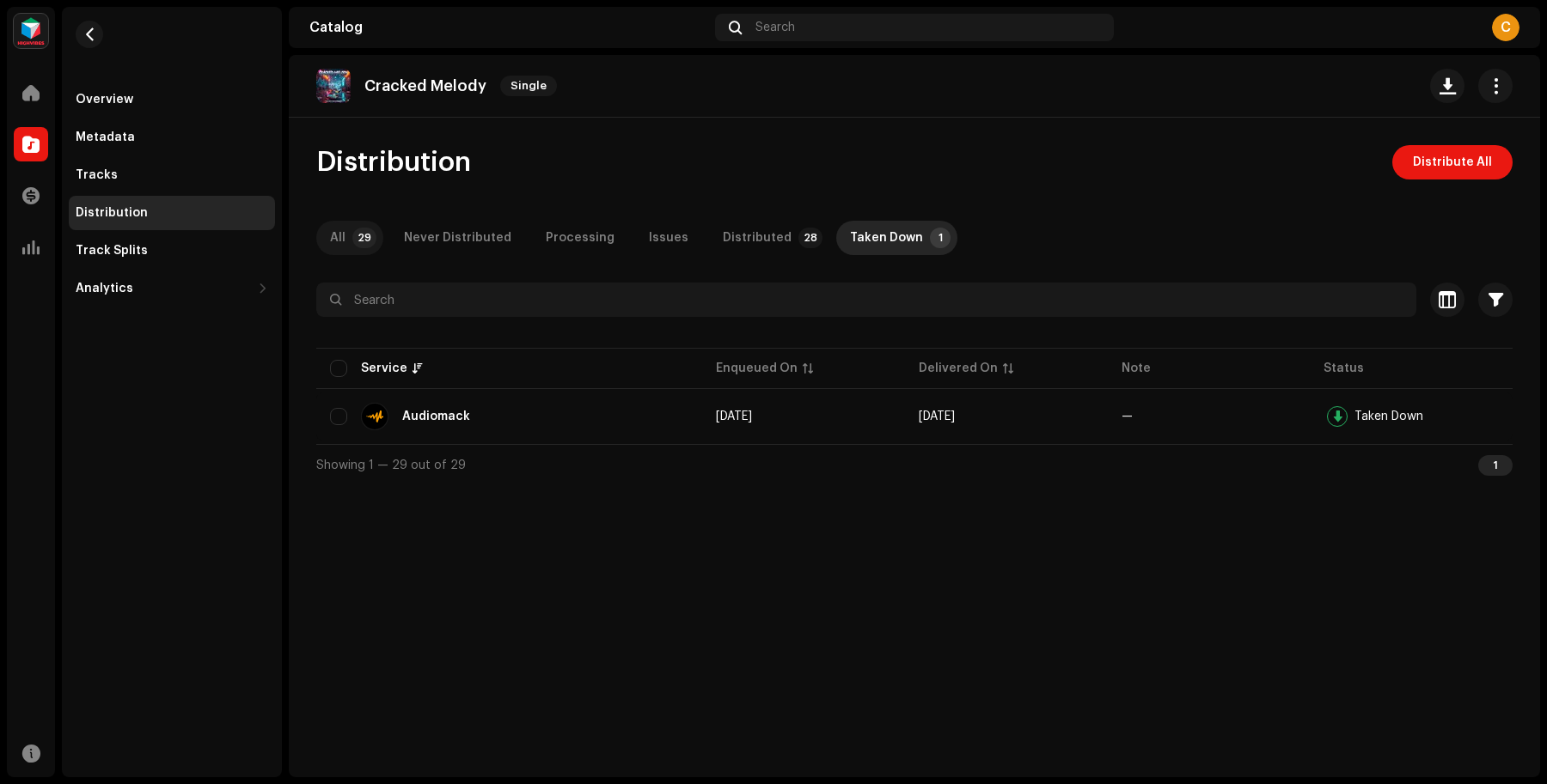
click at [353, 237] on p-badge "29" at bounding box center [364, 238] width 24 height 21
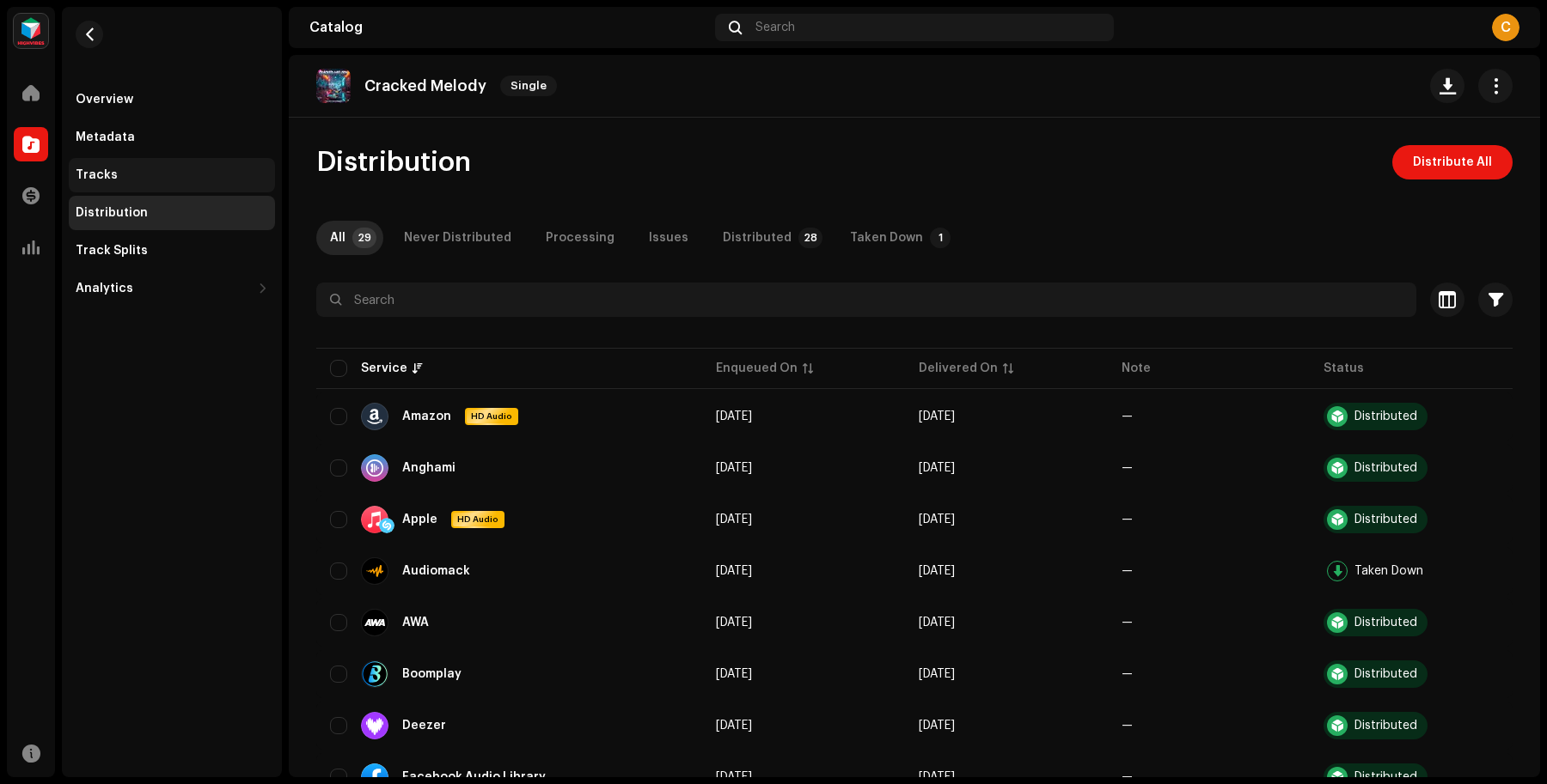
click at [161, 168] on div "Tracks" at bounding box center [172, 175] width 192 height 14
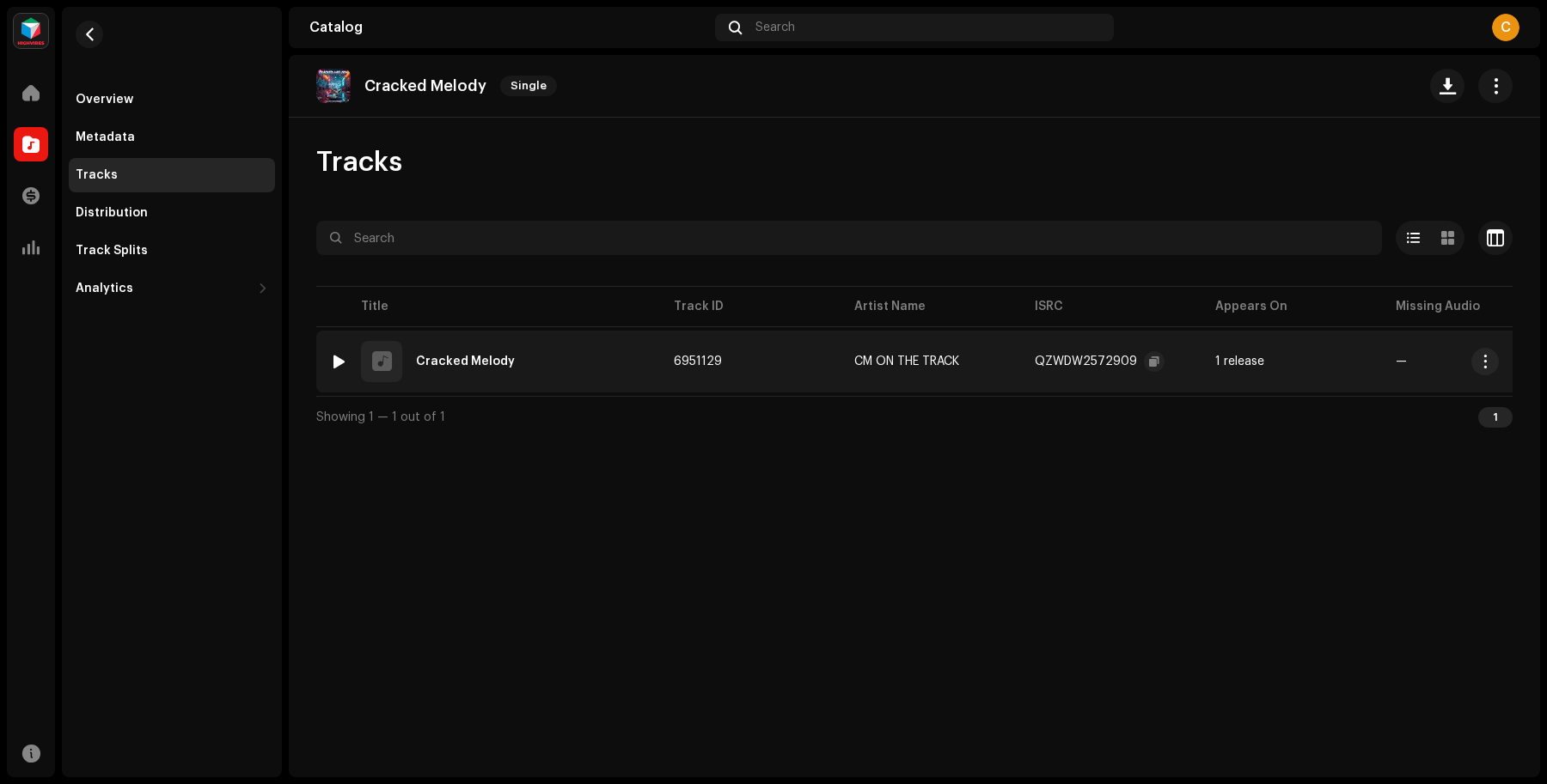
click at [1084, 366] on div "QZWDW2572909" at bounding box center [1086, 361] width 103 height 12
click at [1152, 360] on span "button" at bounding box center [1153, 361] width 10 height 14
